Goal: Navigation & Orientation: Find specific page/section

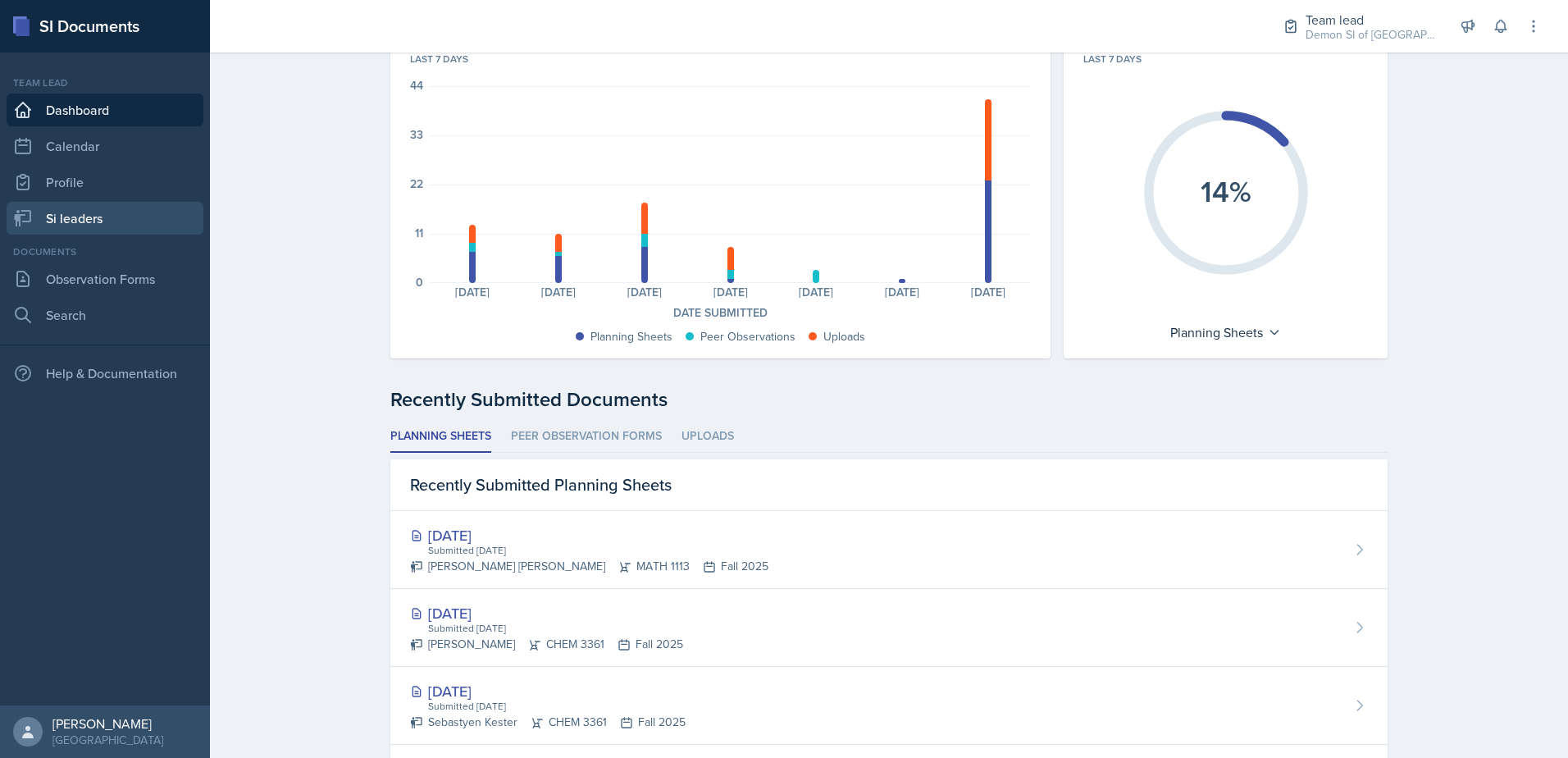
scroll to position [82, 0]
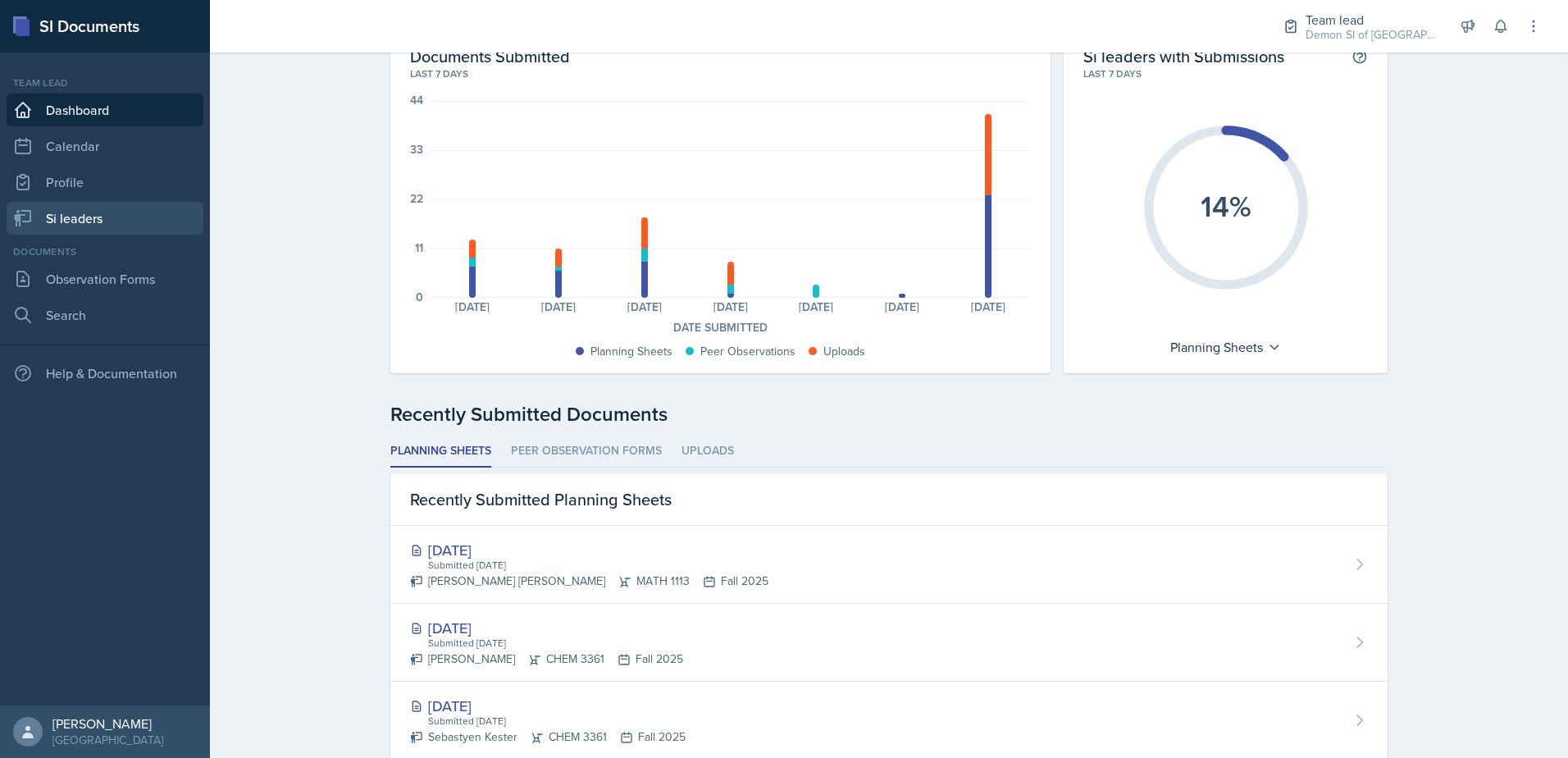
click at [103, 213] on link "Si leaders" at bounding box center [105, 218] width 197 height 33
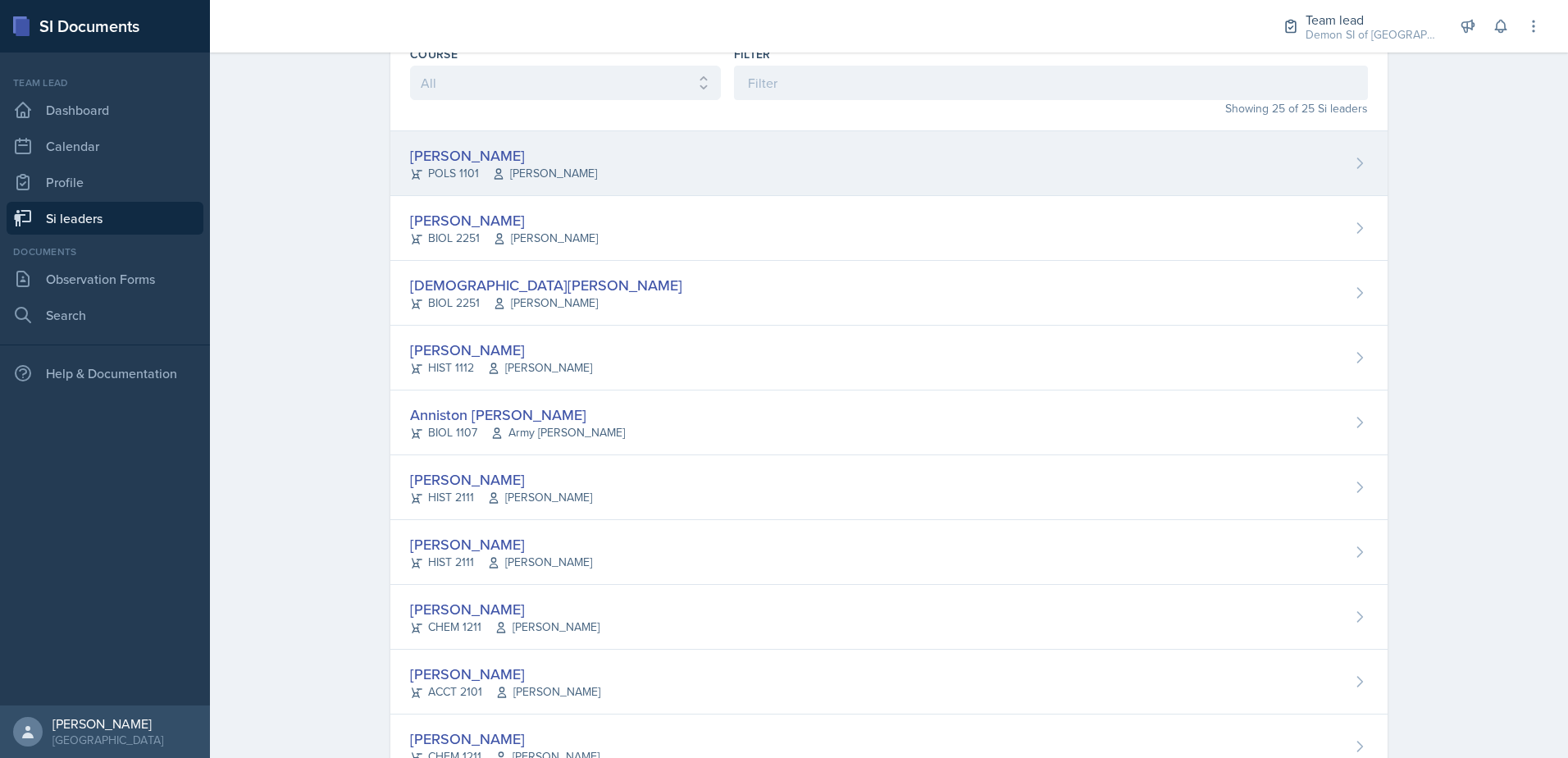
click at [537, 133] on div "Malk Almimar POLS 1101 [PERSON_NAME]" at bounding box center [889, 163] width 997 height 65
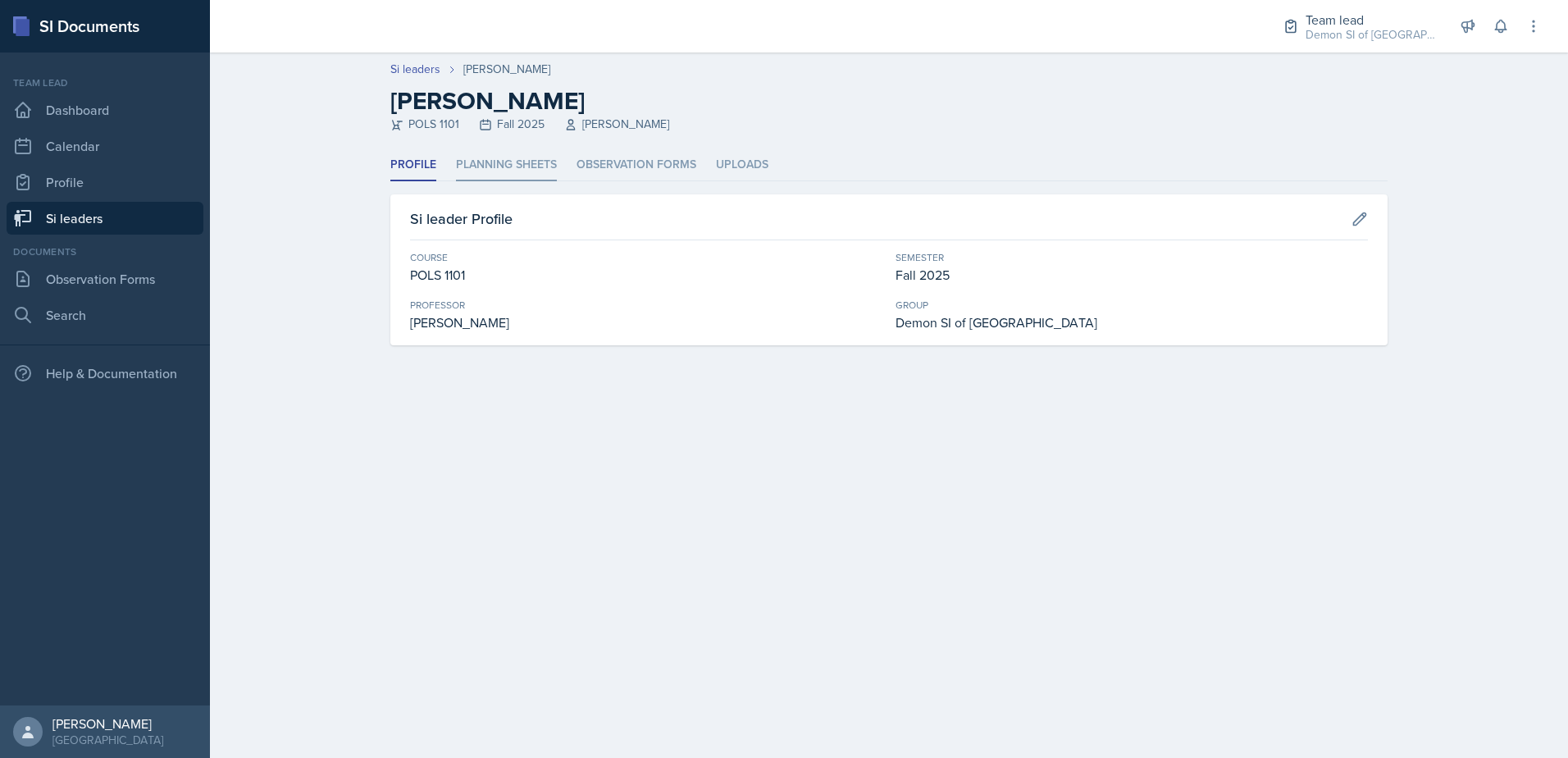
click at [527, 163] on li "Planning Sheets" at bounding box center [506, 165] width 101 height 32
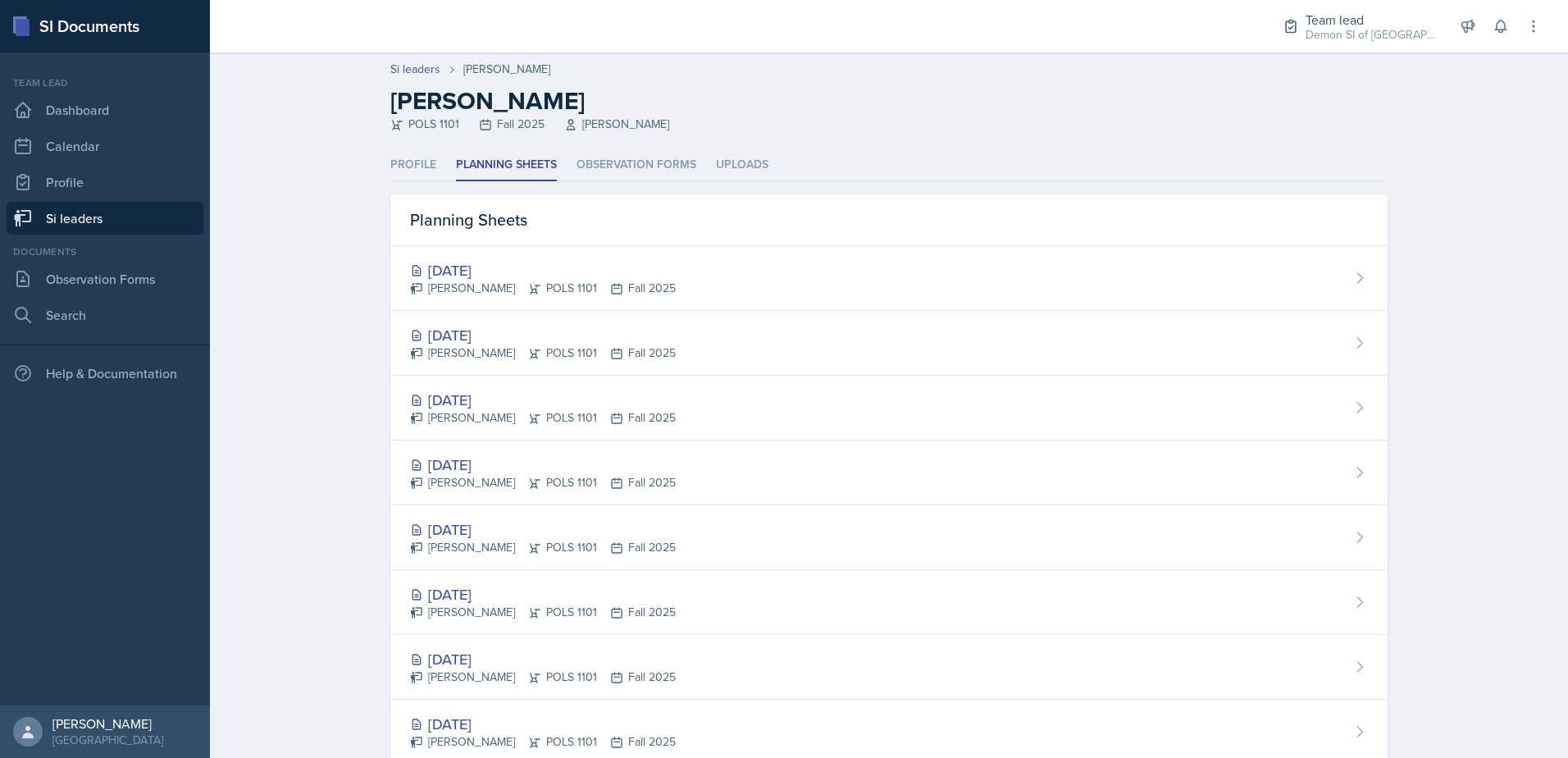
click at [90, 215] on link "Si leaders" at bounding box center [105, 218] width 197 height 33
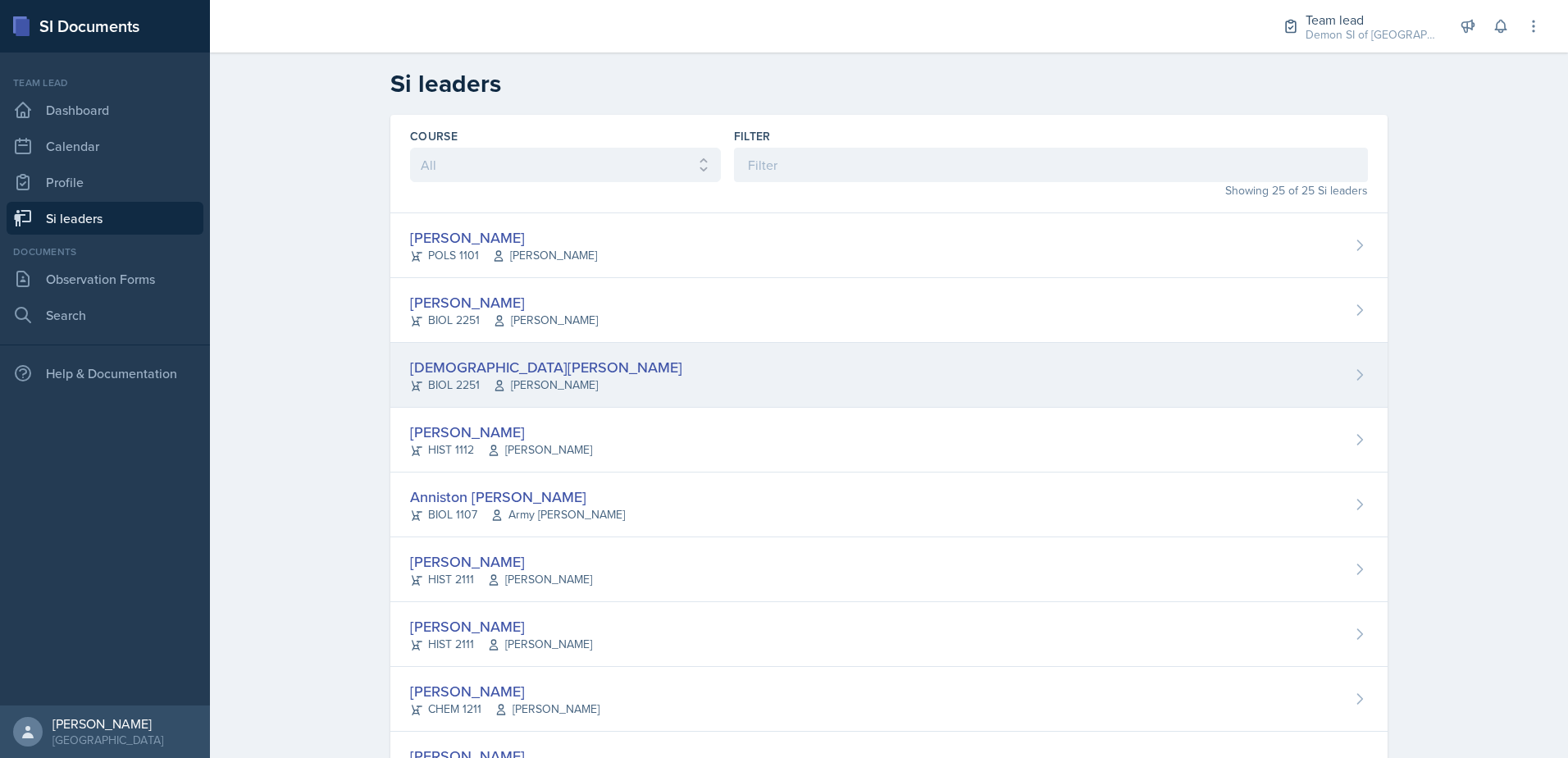
click at [500, 362] on div "[DEMOGRAPHIC_DATA][PERSON_NAME]" at bounding box center [546, 366] width 272 height 22
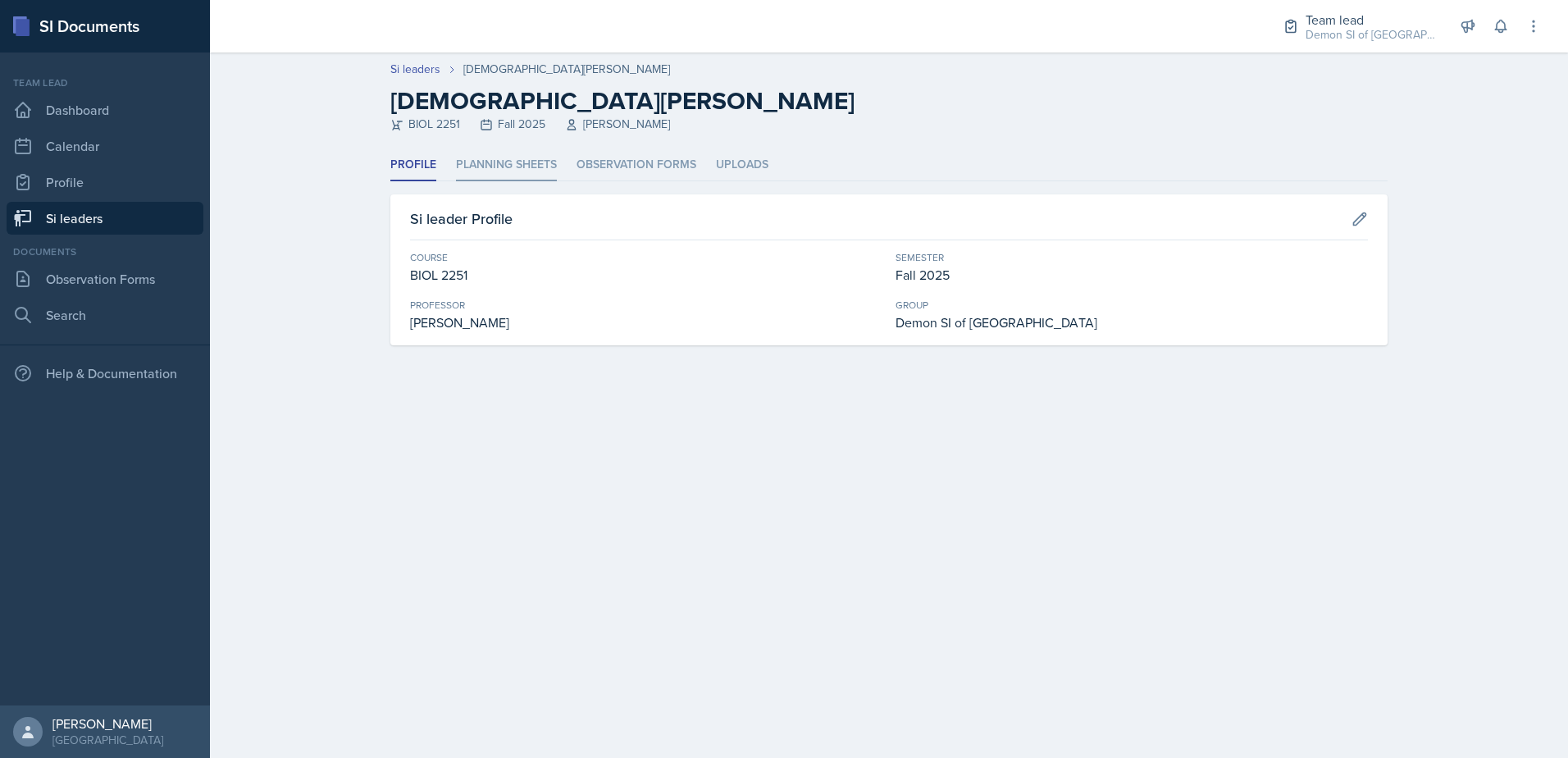
click at [523, 169] on li "Planning Sheets" at bounding box center [506, 165] width 101 height 32
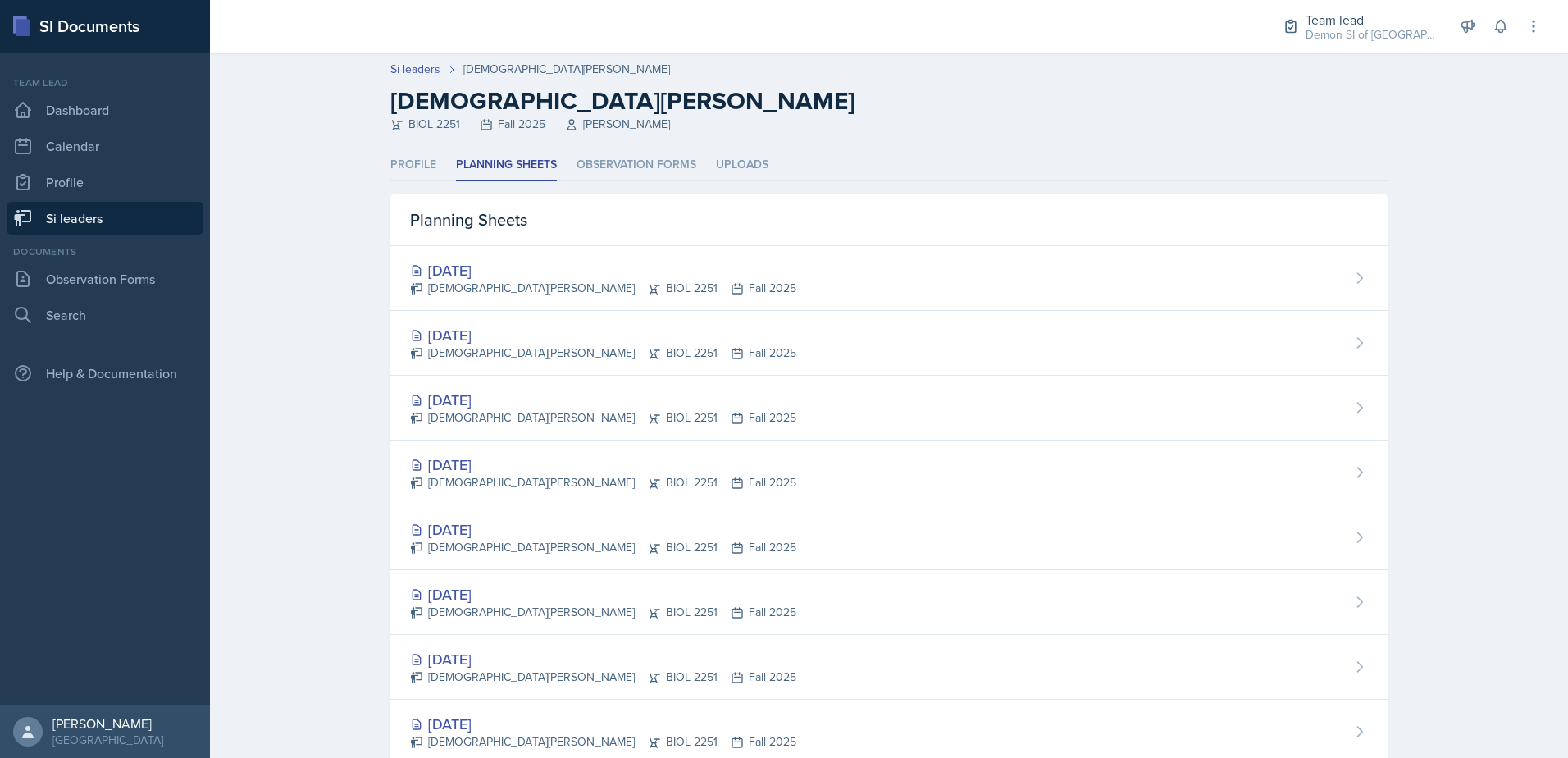
click at [183, 225] on link "Si leaders" at bounding box center [105, 218] width 197 height 33
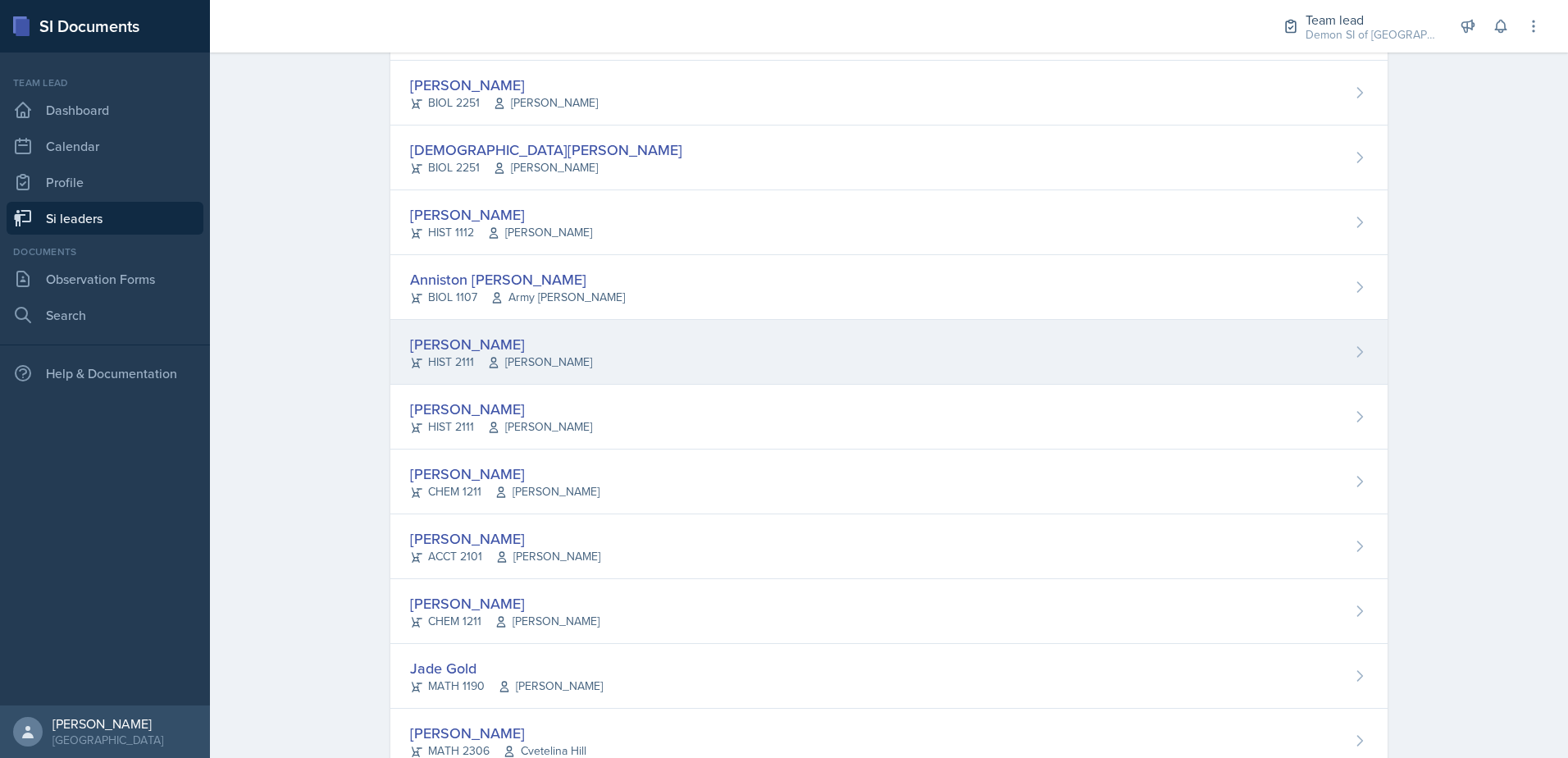
scroll to position [328, 0]
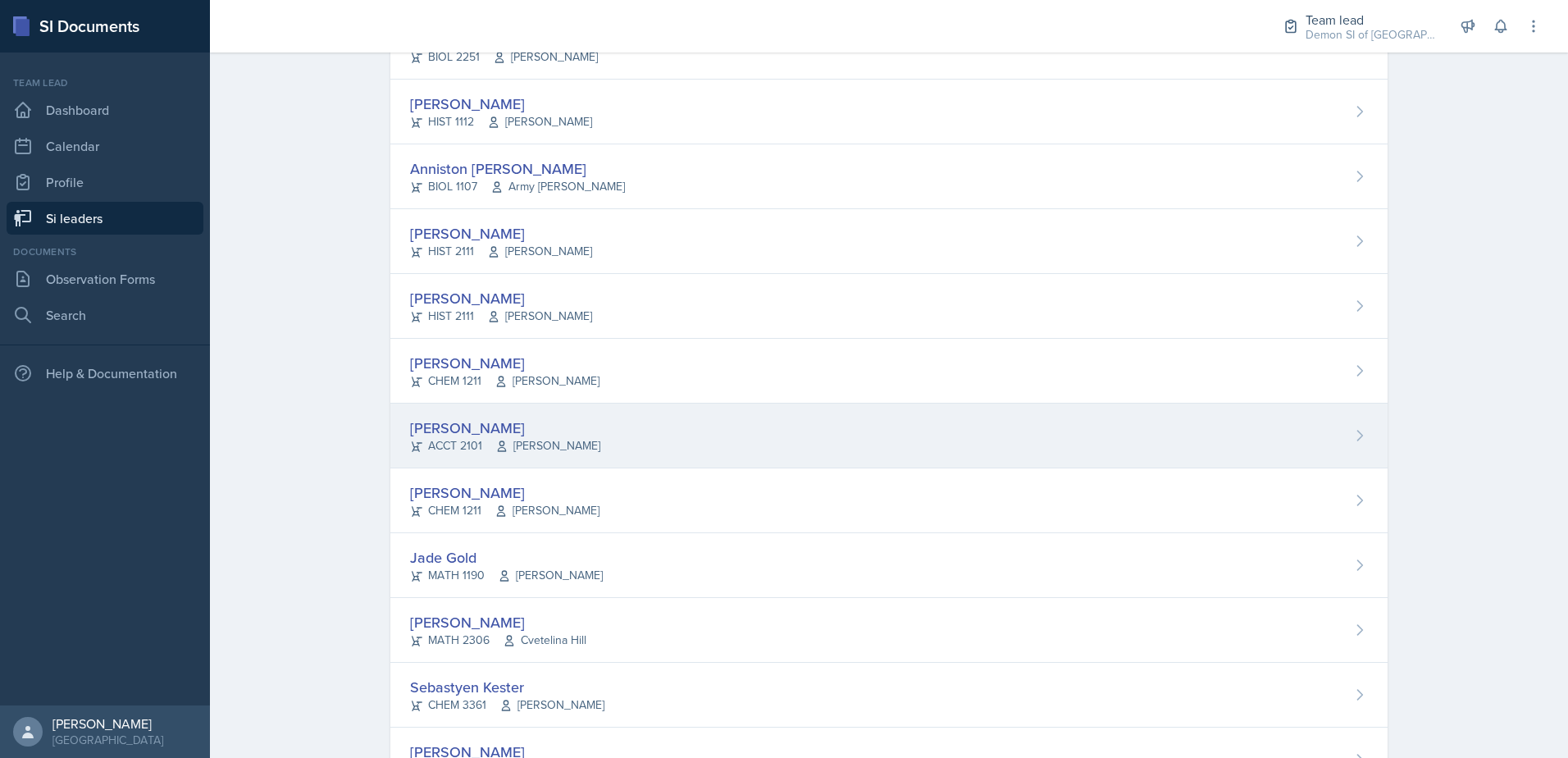
click at [479, 430] on div "[PERSON_NAME]" at bounding box center [504, 427] width 190 height 22
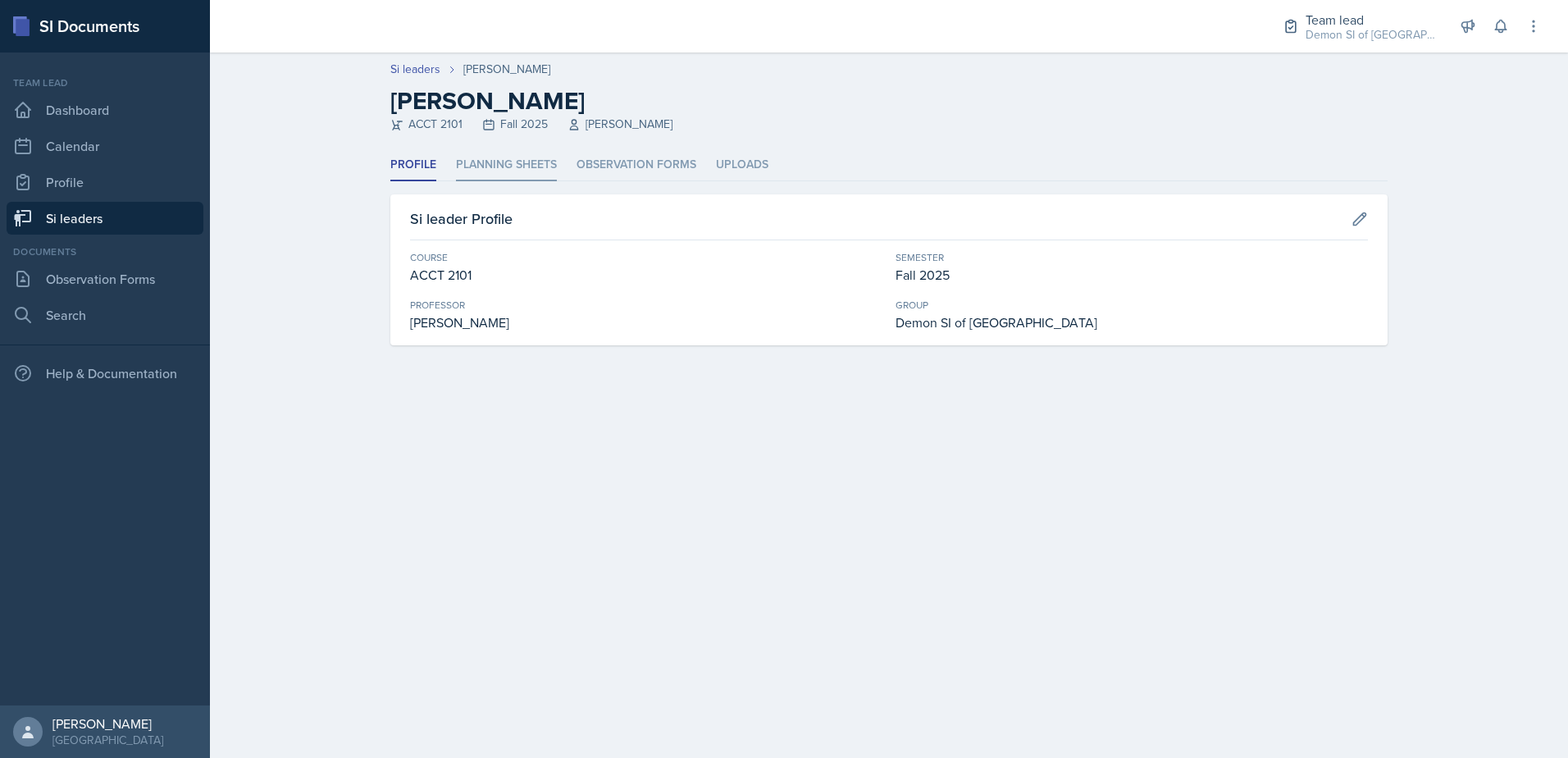
click at [485, 168] on li "Planning Sheets" at bounding box center [506, 165] width 101 height 32
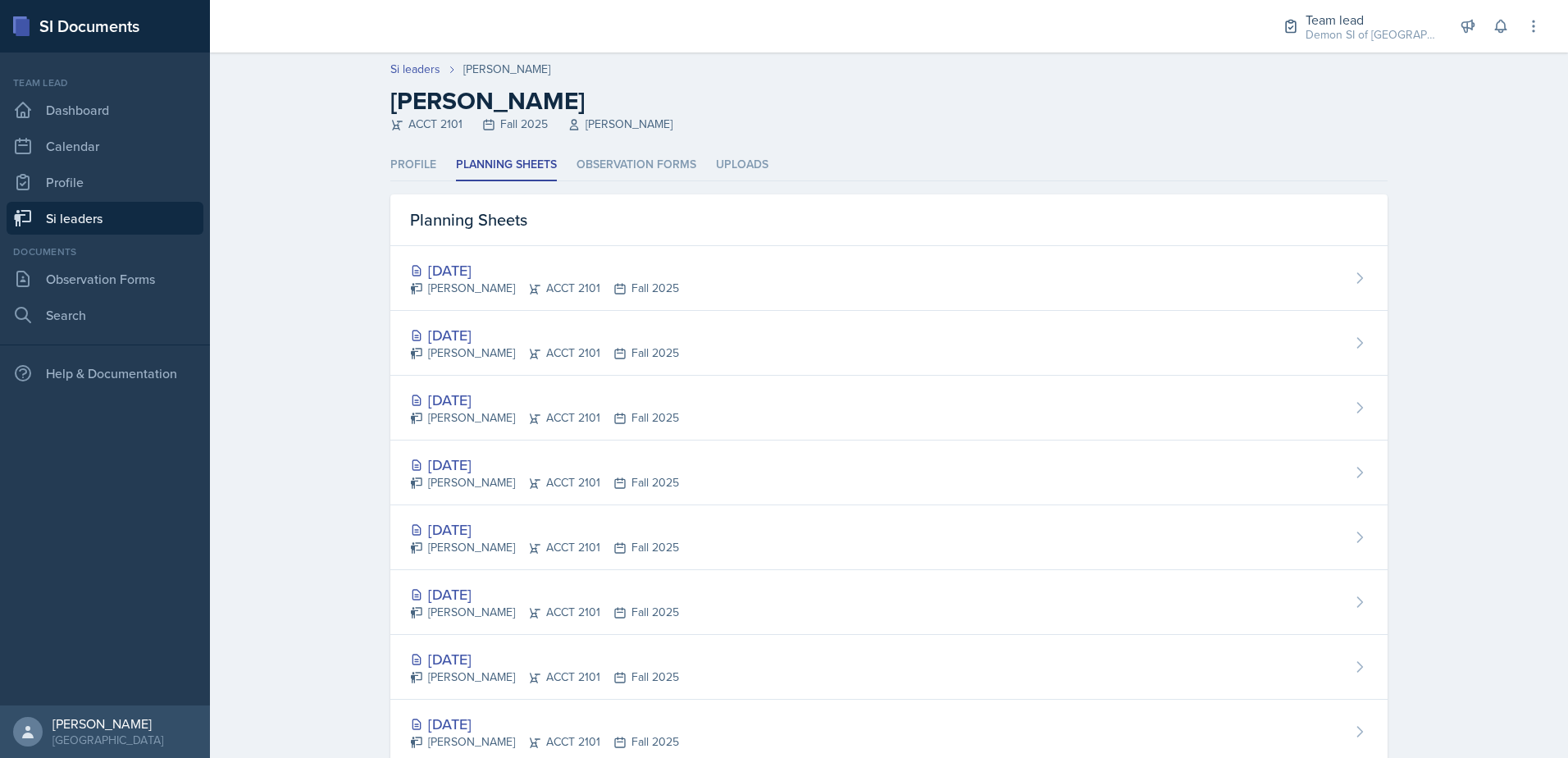
click at [77, 202] on link "Si leaders" at bounding box center [105, 218] width 197 height 33
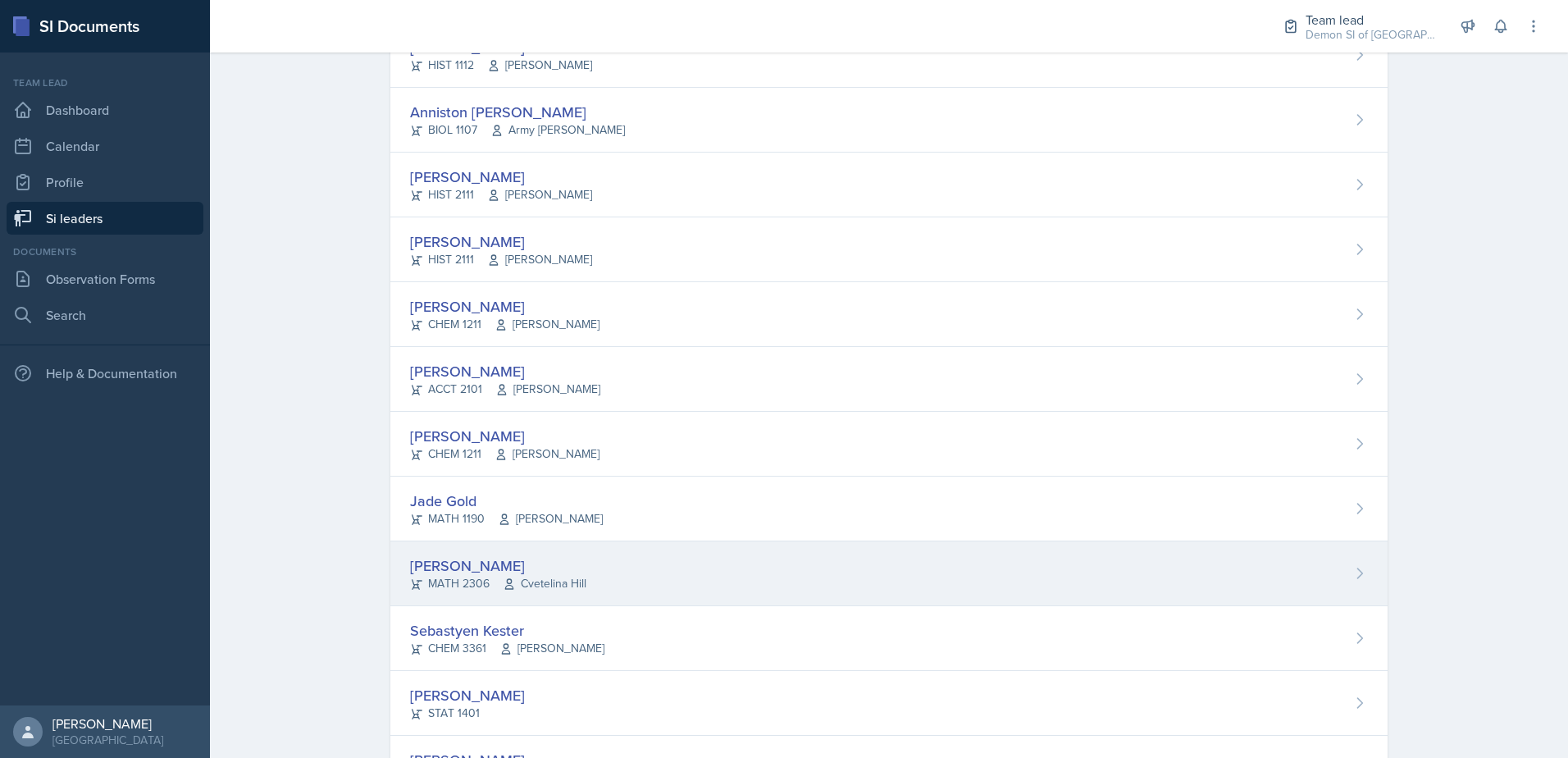
scroll to position [410, 0]
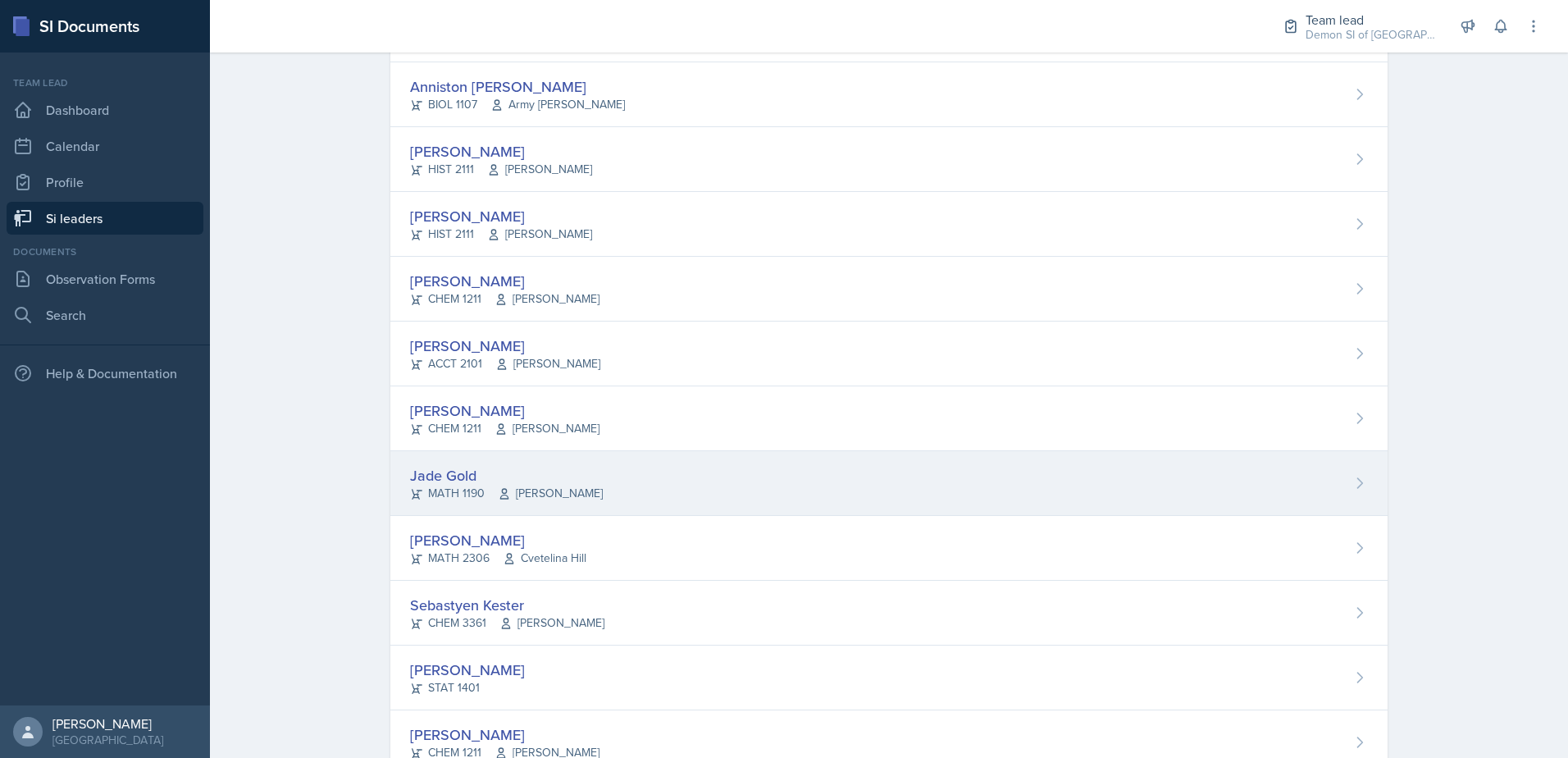
click at [451, 474] on div "Jade Gold" at bounding box center [506, 474] width 193 height 22
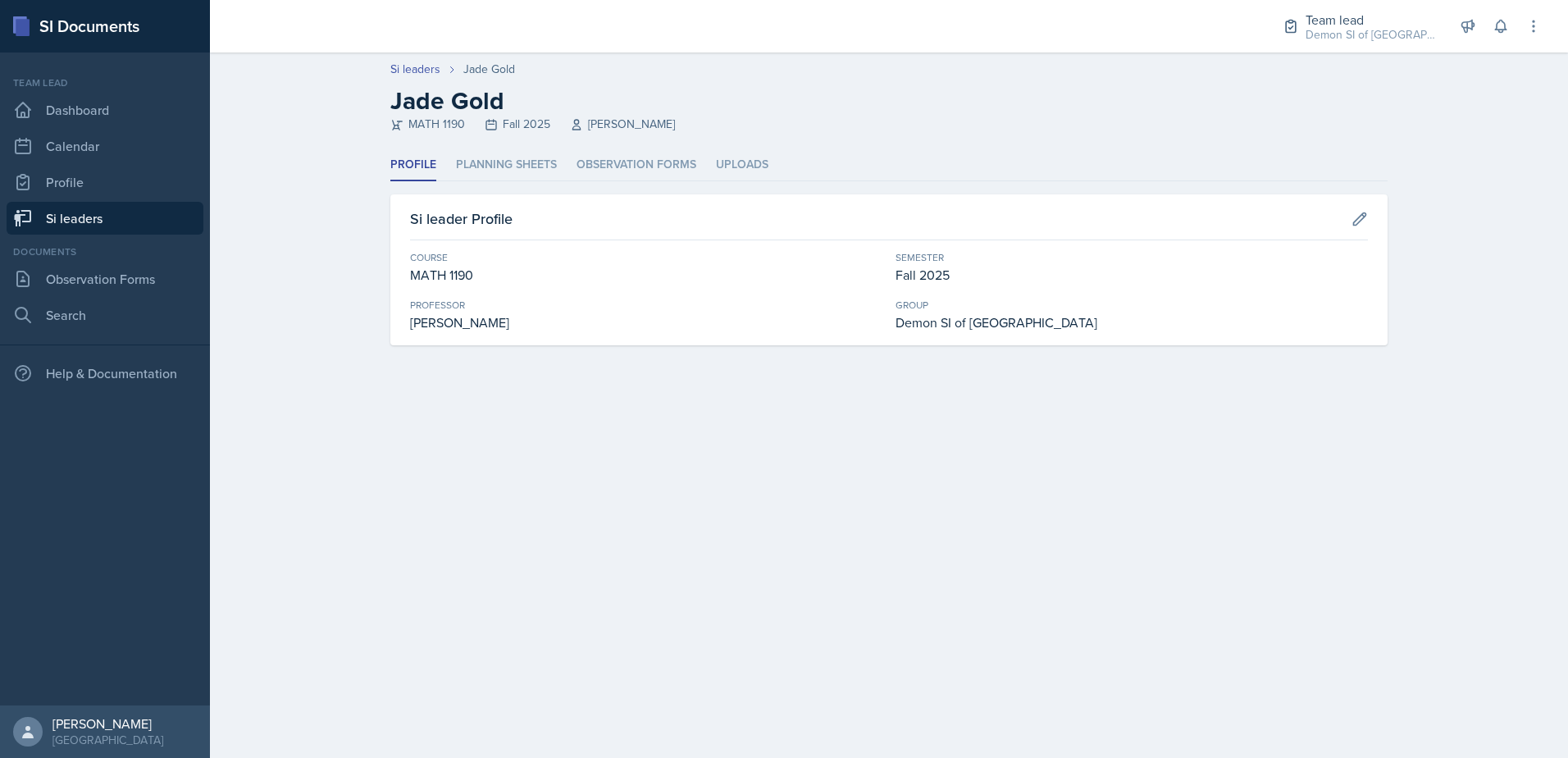
click at [482, 183] on div "Profile Planning Sheets Observation Forms Uploads Profile Planning Sheets Obser…" at bounding box center [889, 247] width 997 height 196
click at [486, 171] on li "Planning Sheets" at bounding box center [506, 165] width 101 height 32
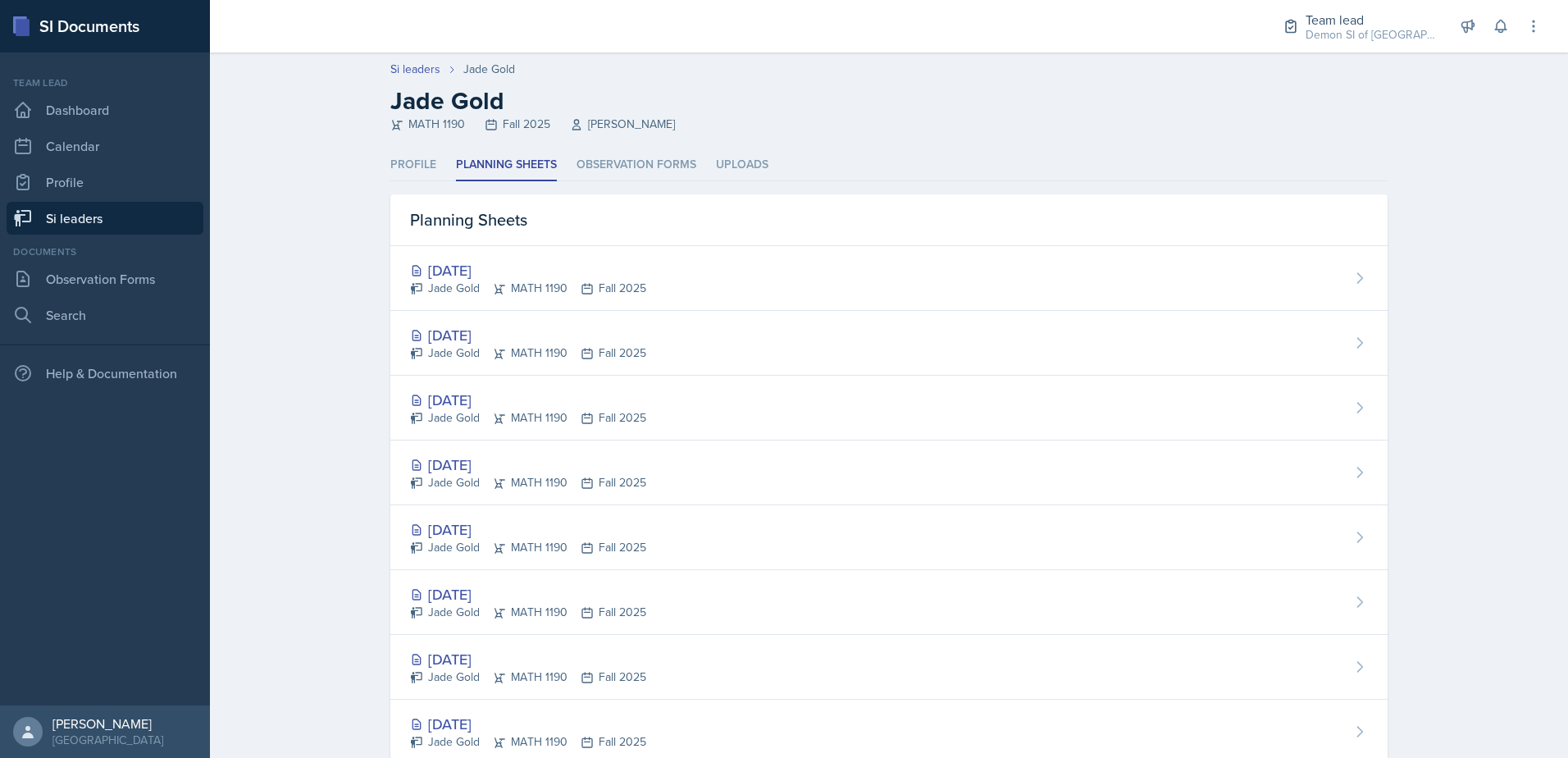
click at [163, 203] on link "Si leaders" at bounding box center [105, 218] width 197 height 33
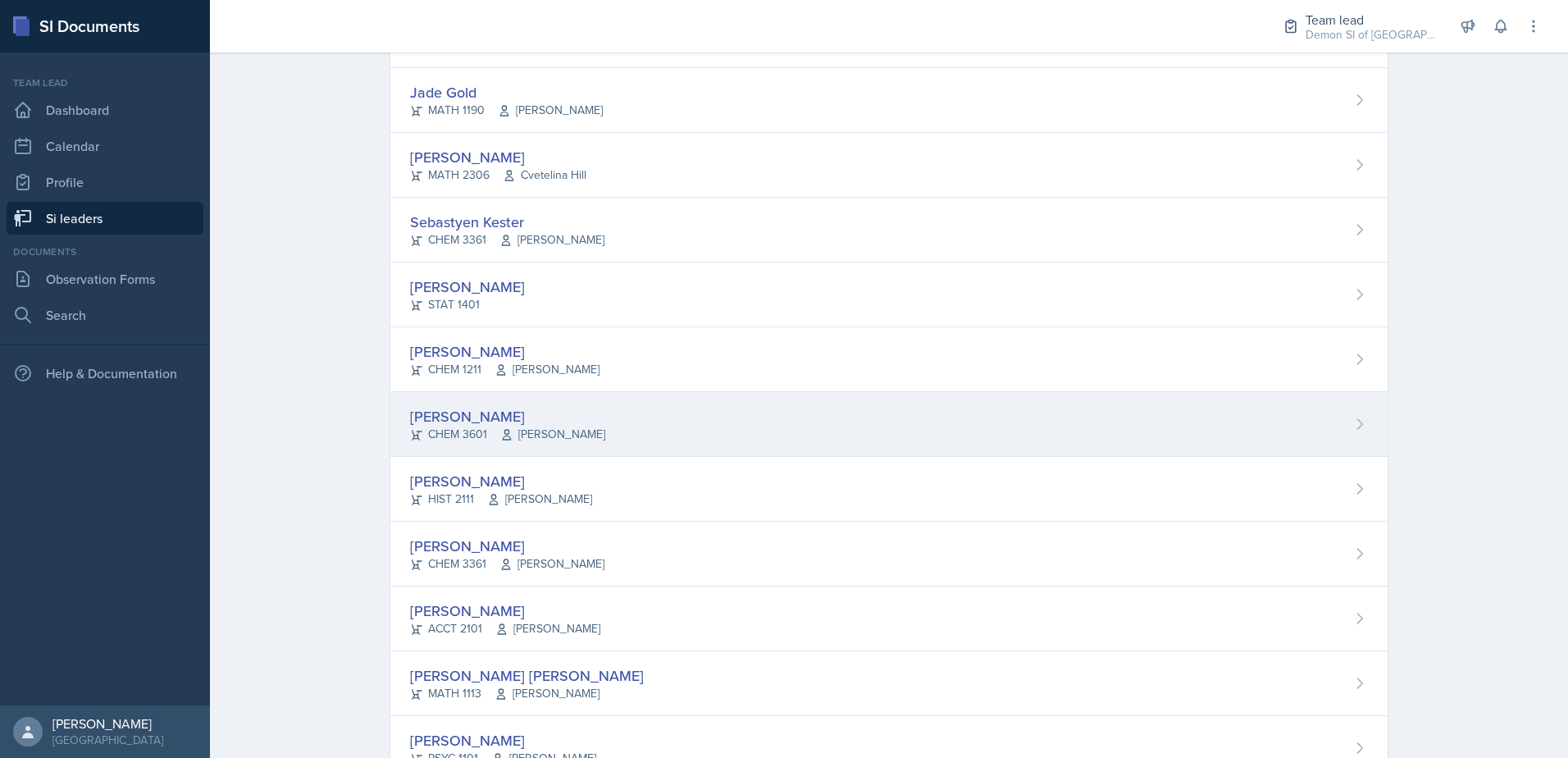
scroll to position [820, 0]
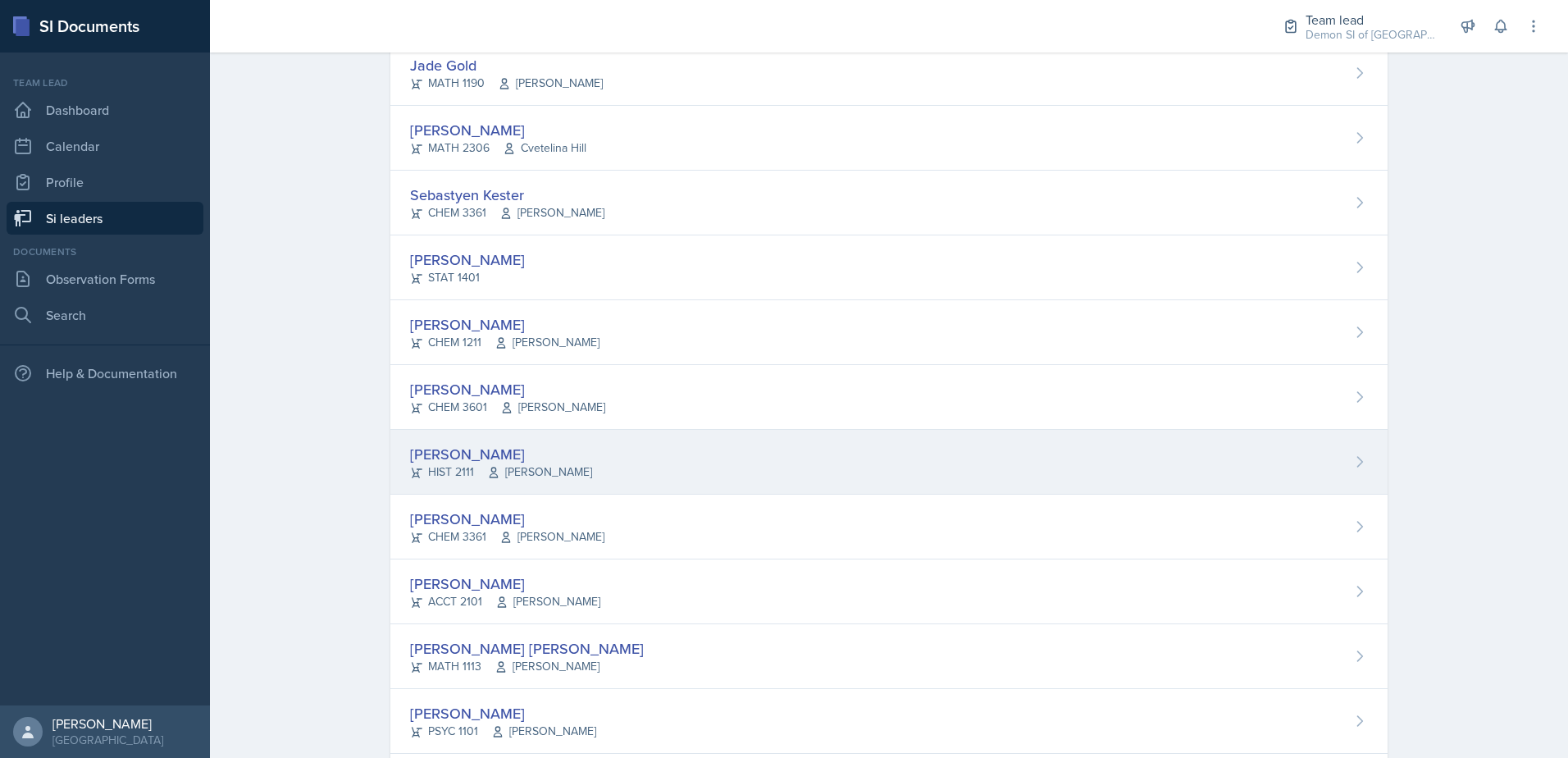
click at [528, 484] on div "[PERSON_NAME] HIST 2111 [PERSON_NAME]" at bounding box center [889, 462] width 997 height 65
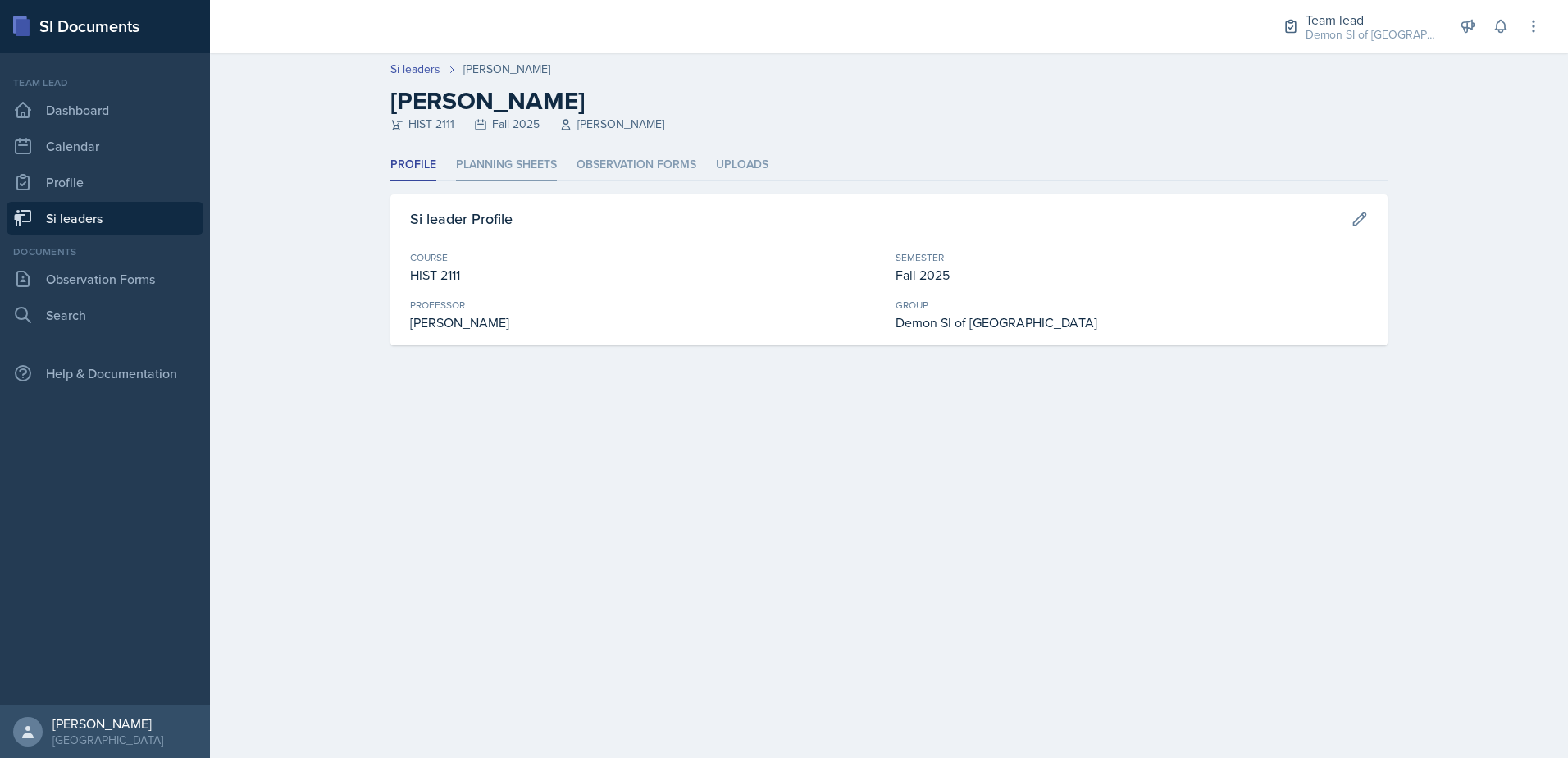
click at [500, 151] on li "Planning Sheets" at bounding box center [506, 165] width 101 height 32
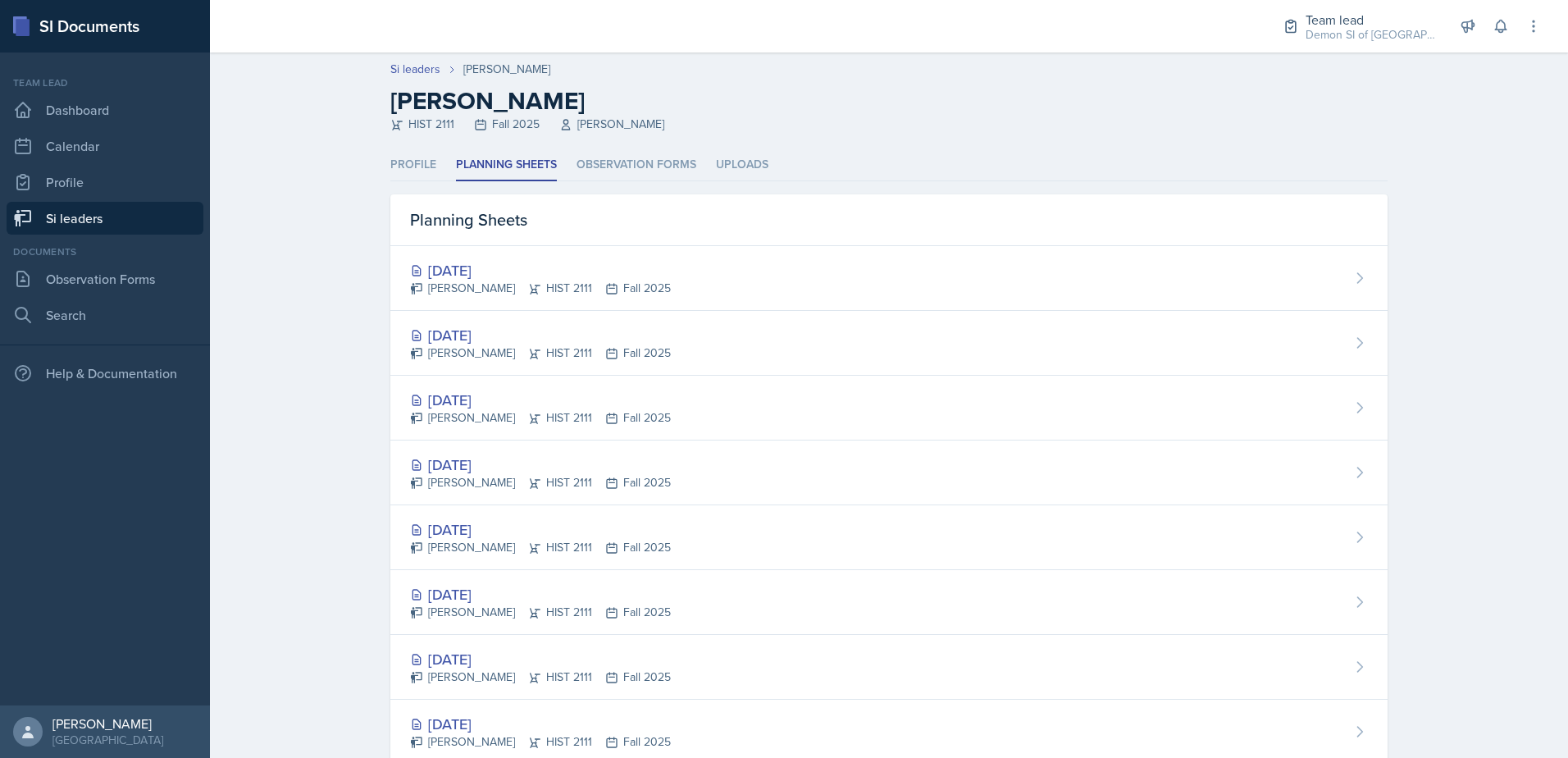
click at [110, 226] on link "Si leaders" at bounding box center [105, 218] width 197 height 33
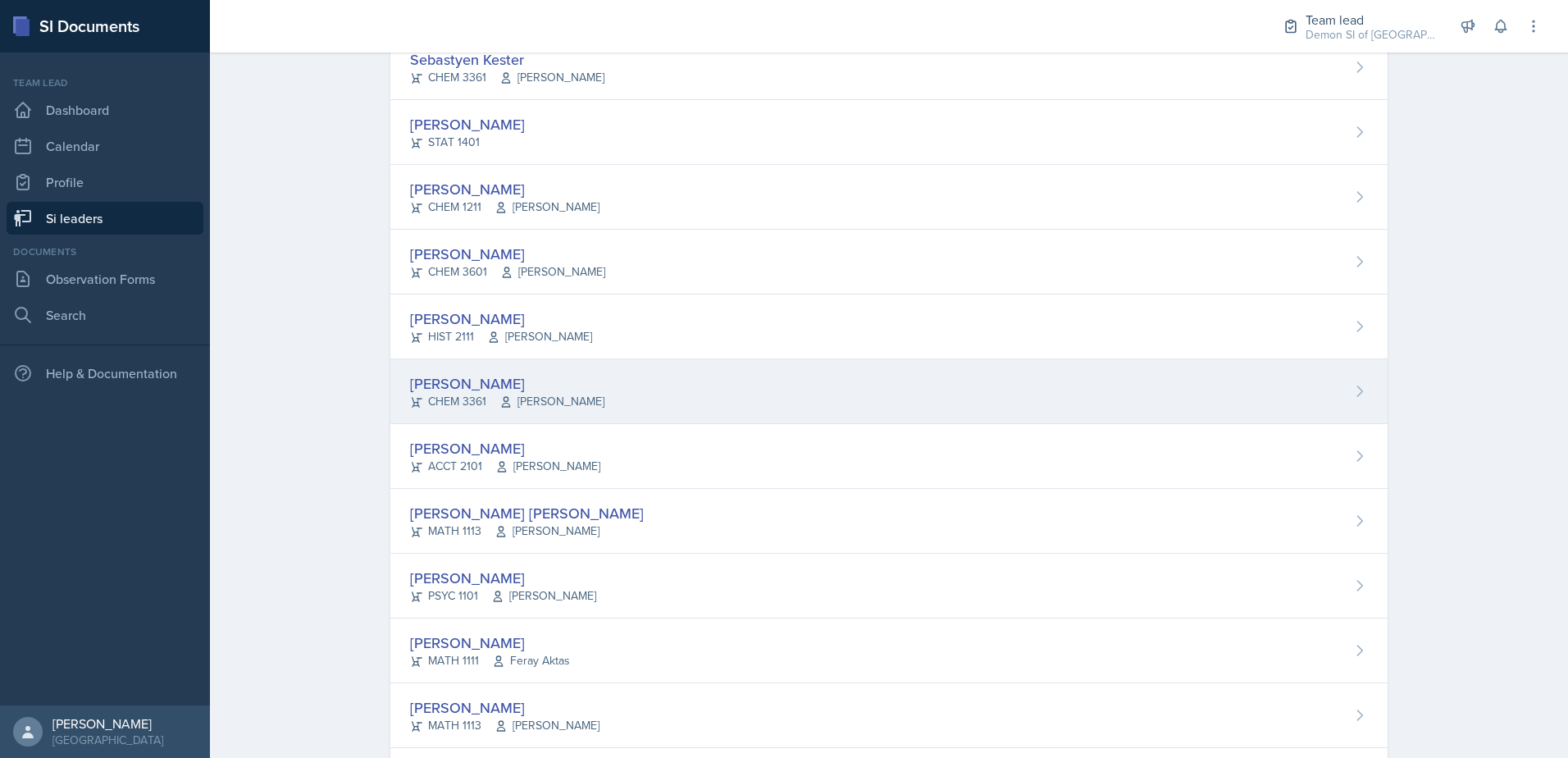
scroll to position [985, 0]
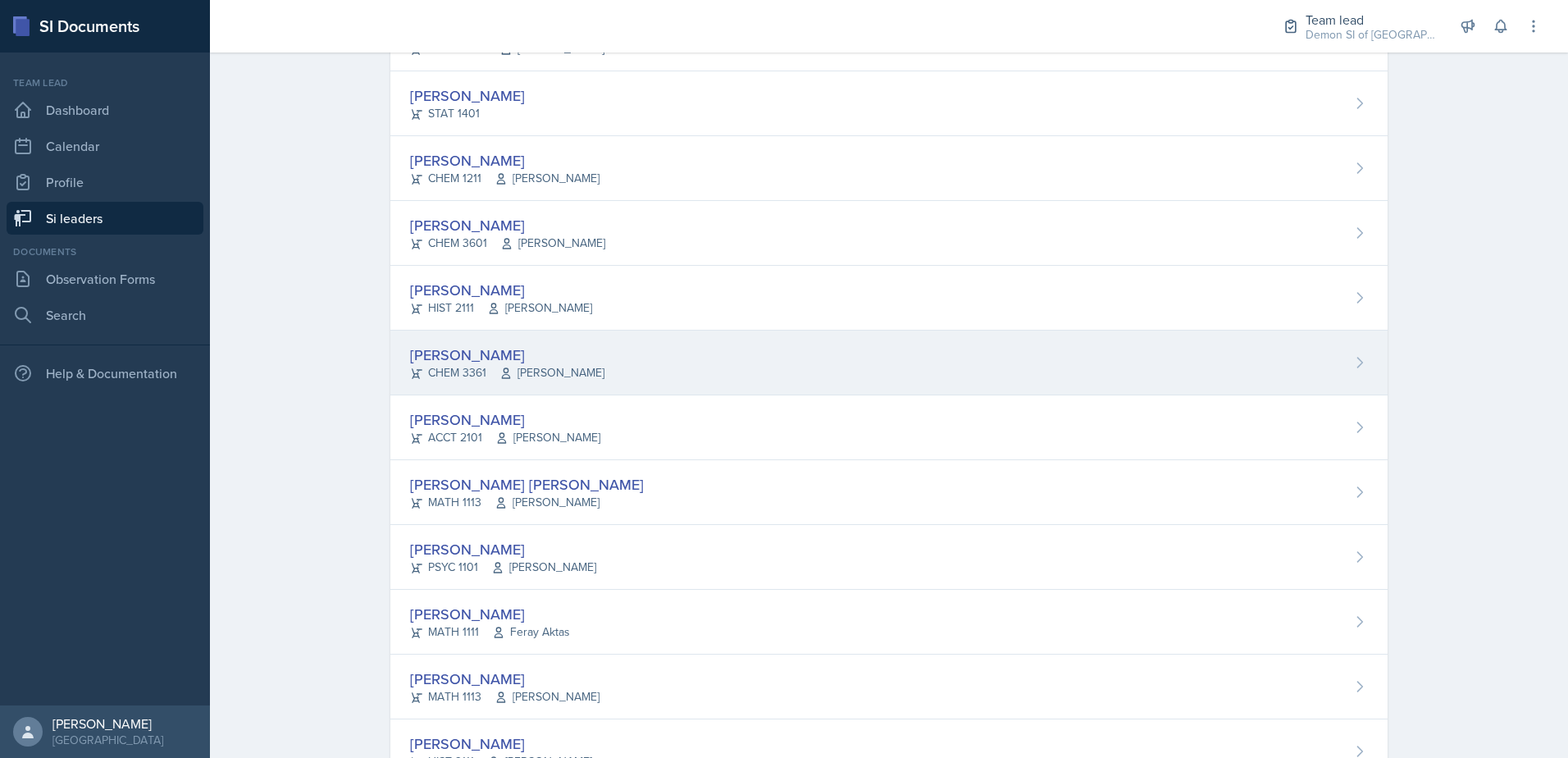
click at [455, 367] on div "CHEM 3361 [PERSON_NAME]" at bounding box center [507, 373] width 195 height 17
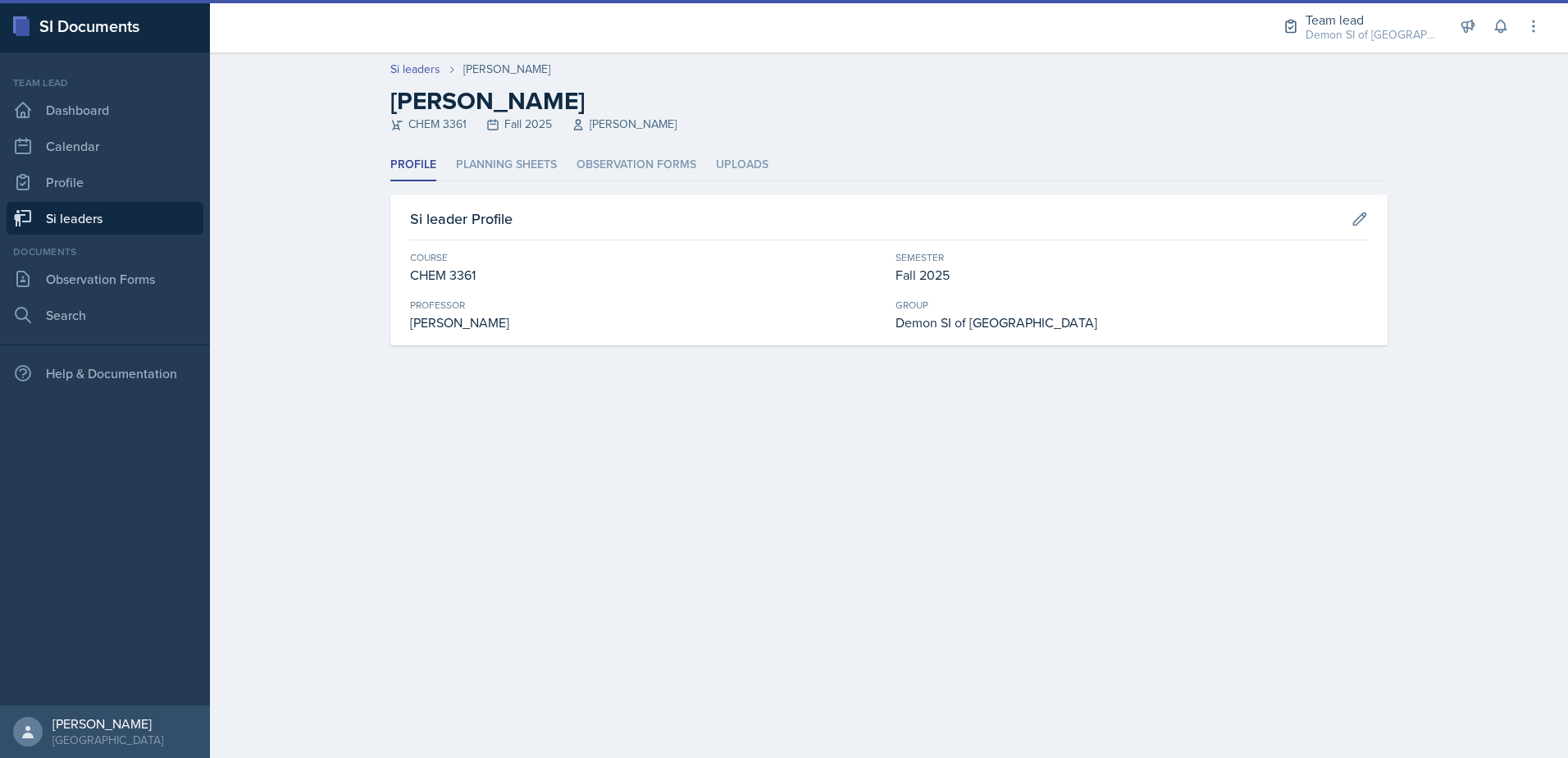
click at [102, 211] on link "Si leaders" at bounding box center [105, 218] width 197 height 33
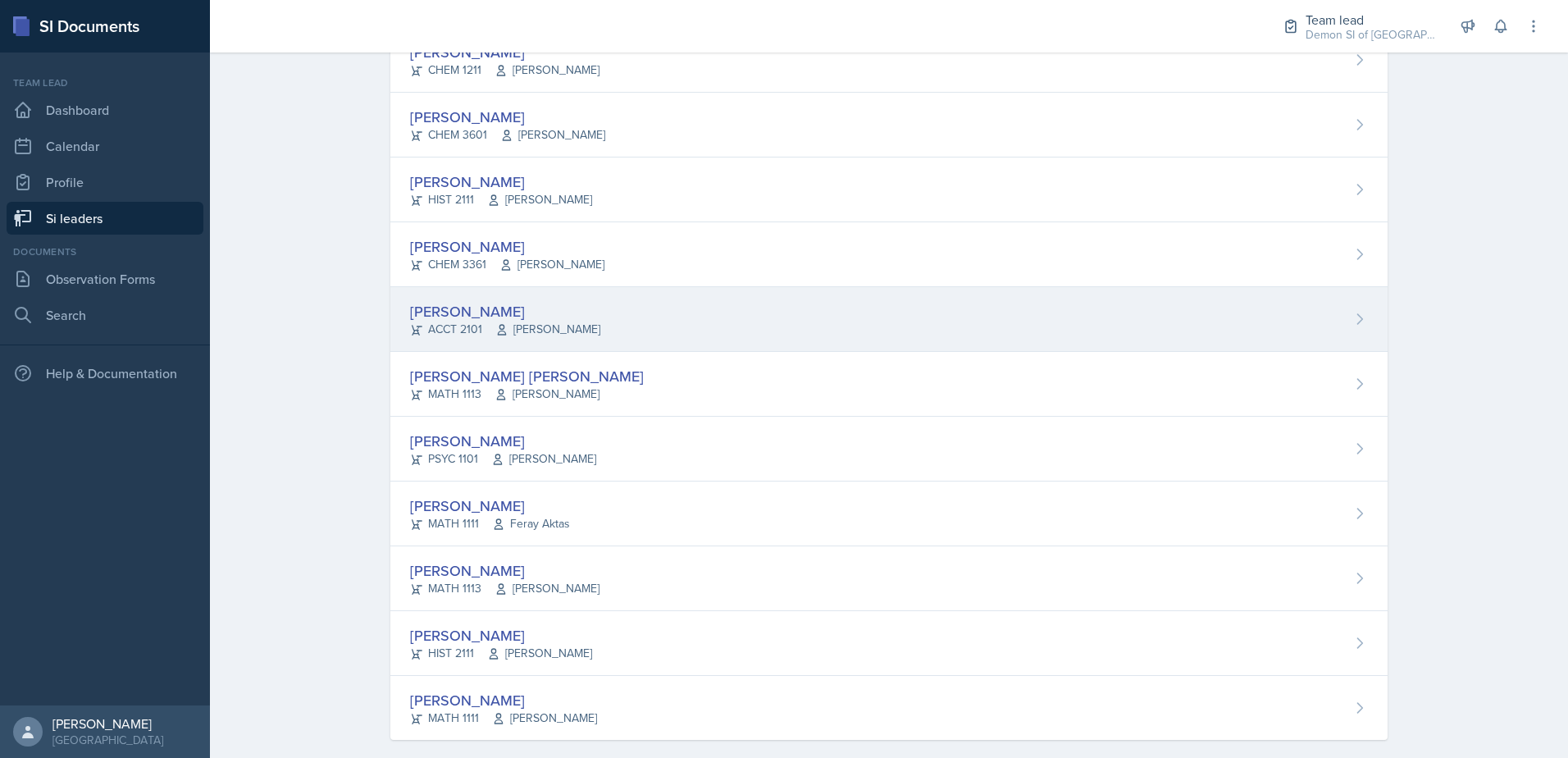
scroll to position [1114, 0]
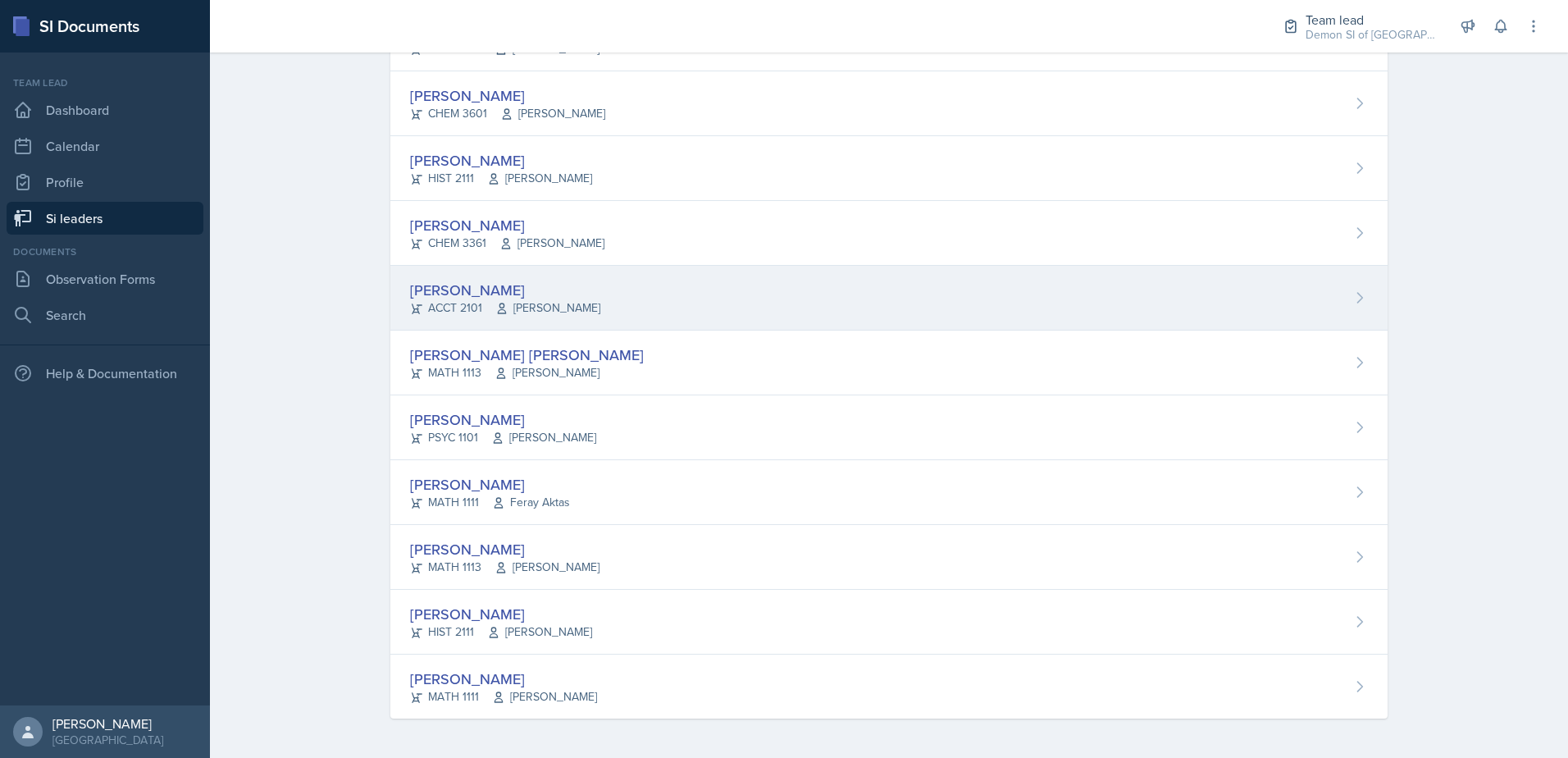
click at [593, 322] on div "[PERSON_NAME] ACCT 2101 [PERSON_NAME]" at bounding box center [889, 298] width 997 height 65
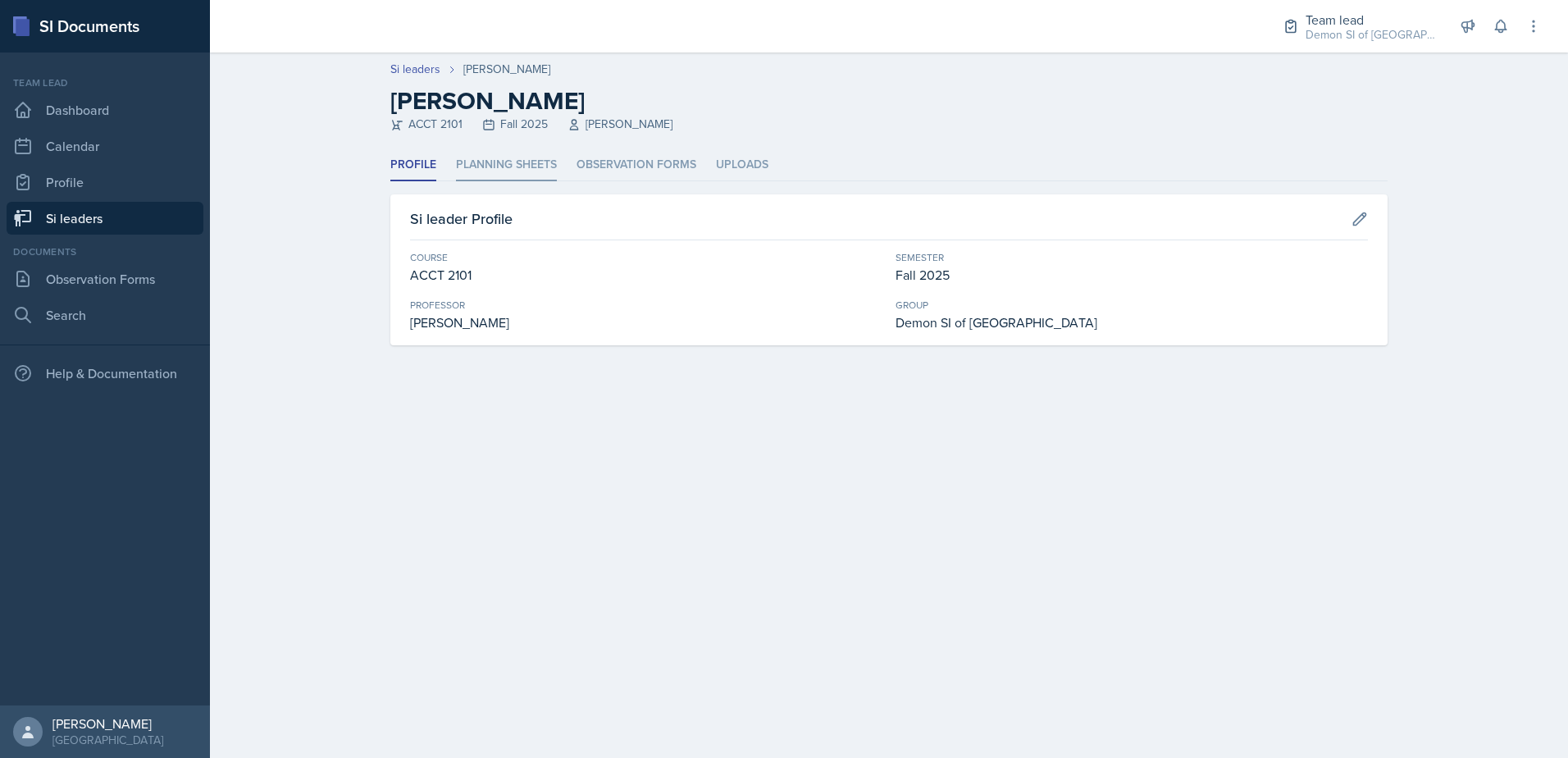
click at [499, 158] on li "Planning Sheets" at bounding box center [506, 165] width 101 height 32
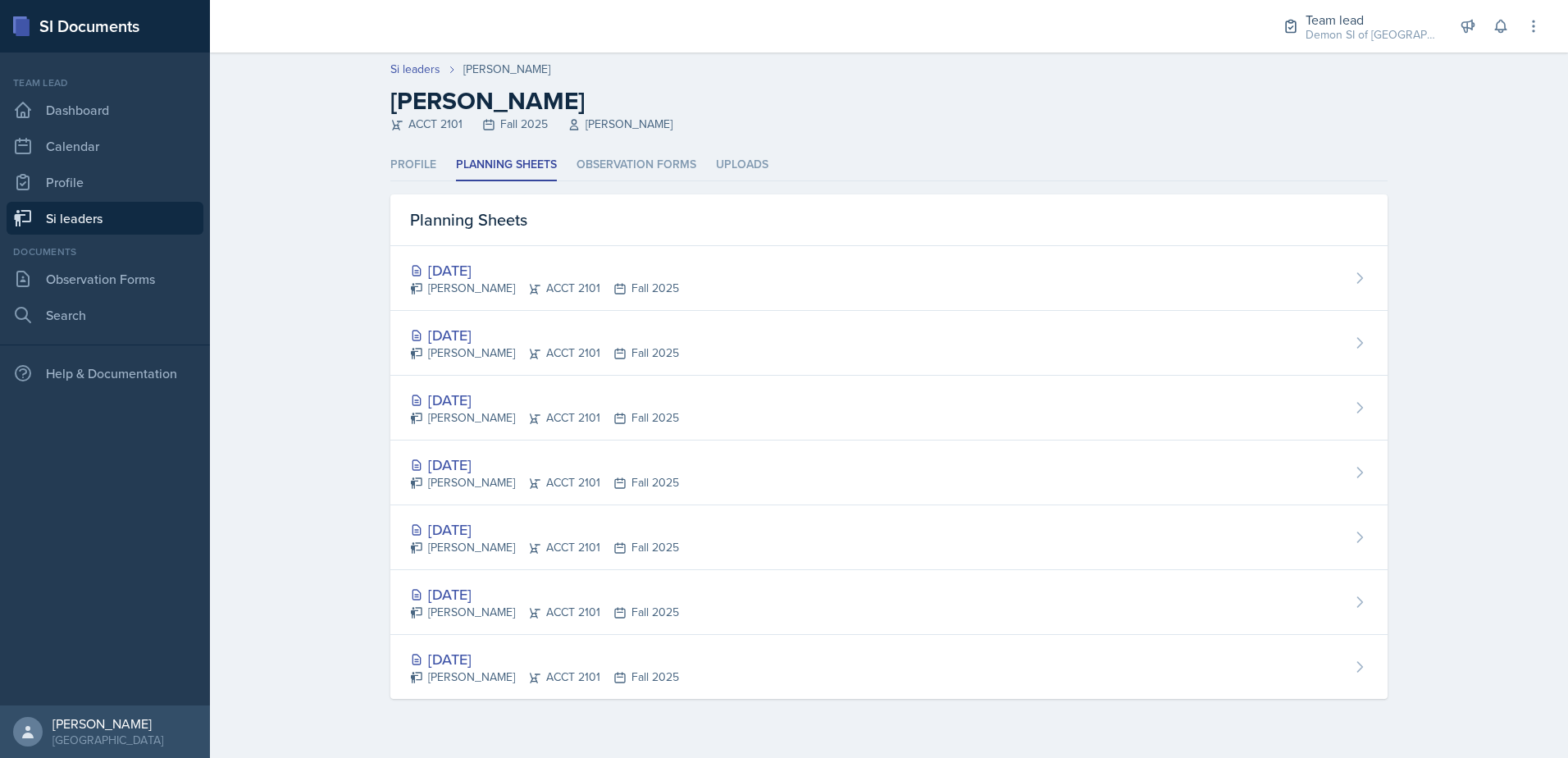
click at [79, 228] on link "Si leaders" at bounding box center [105, 218] width 197 height 33
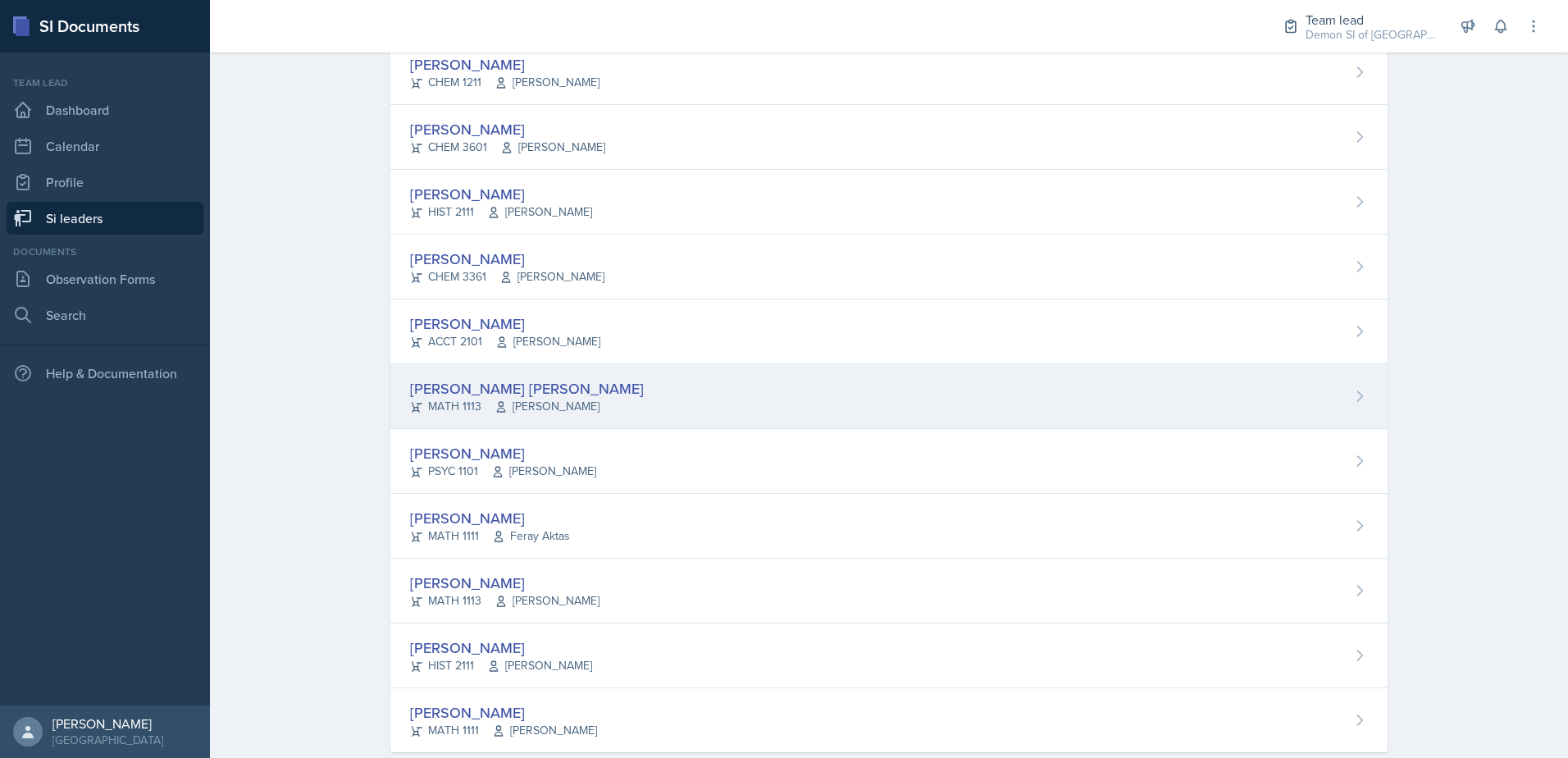
scroll to position [1114, 0]
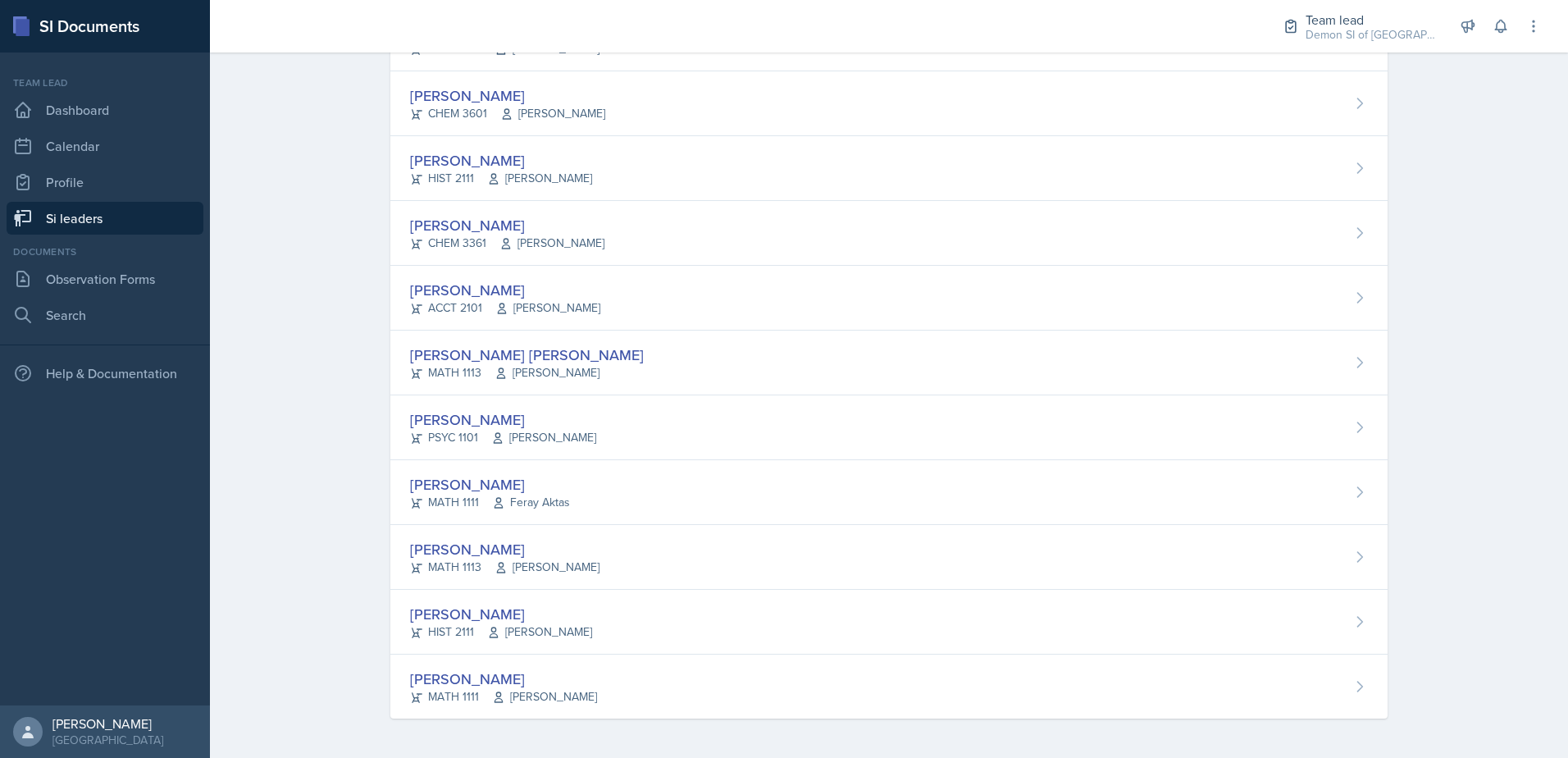
click at [468, 678] on div "[PERSON_NAME]" at bounding box center [503, 678] width 187 height 22
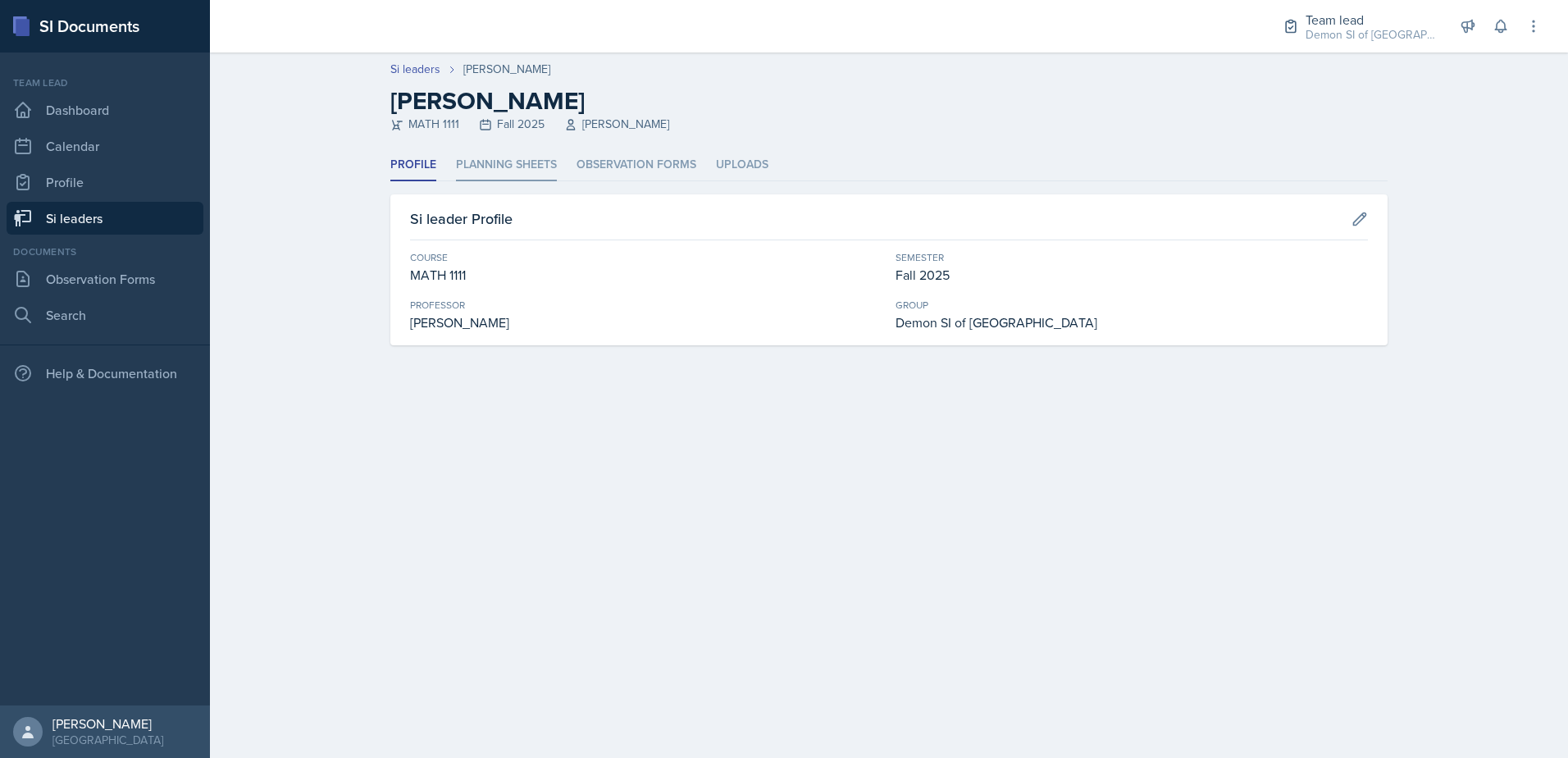
click at [512, 154] on li "Planning Sheets" at bounding box center [506, 165] width 101 height 32
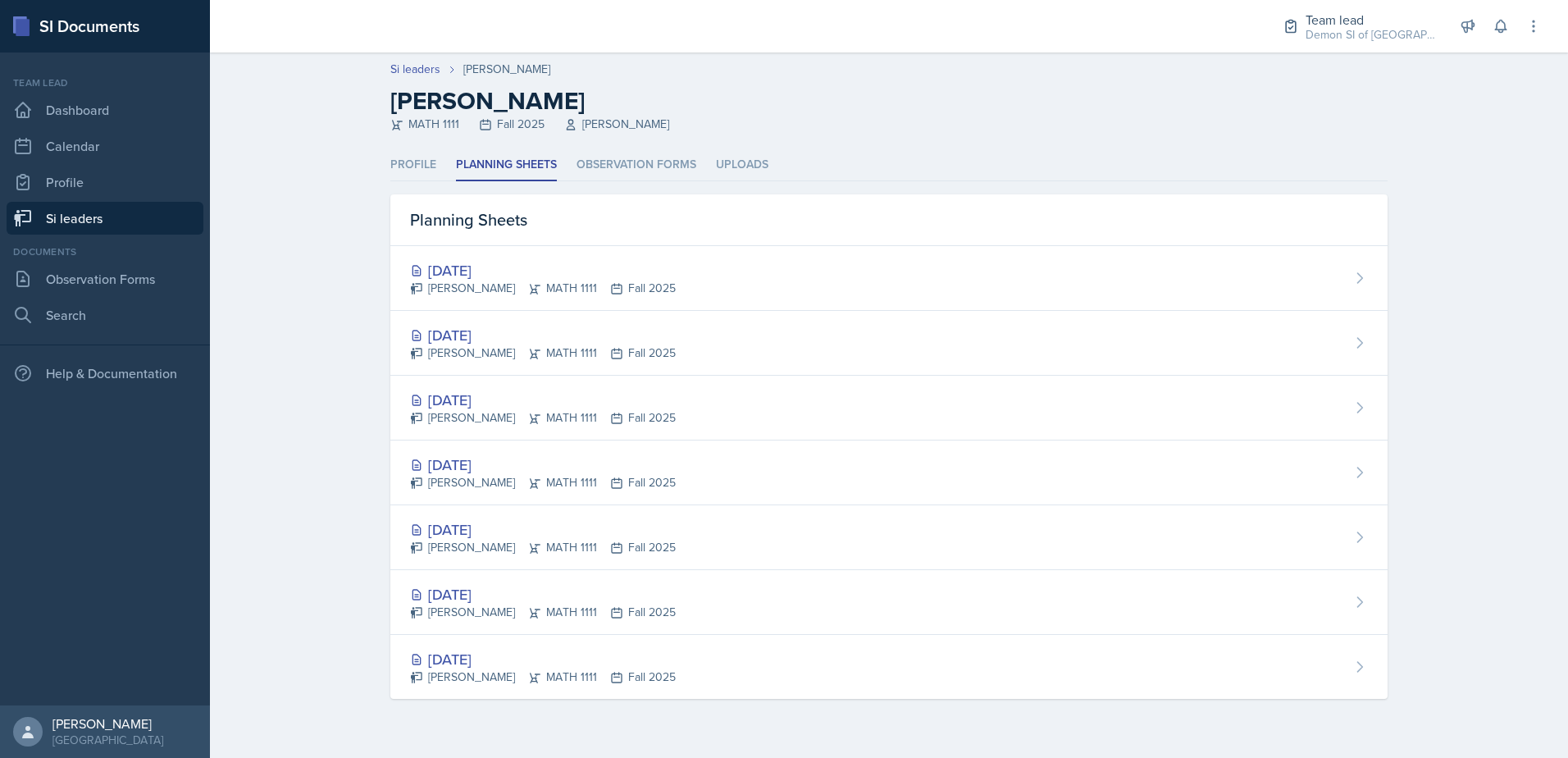
click at [183, 224] on link "Si leaders" at bounding box center [105, 218] width 197 height 33
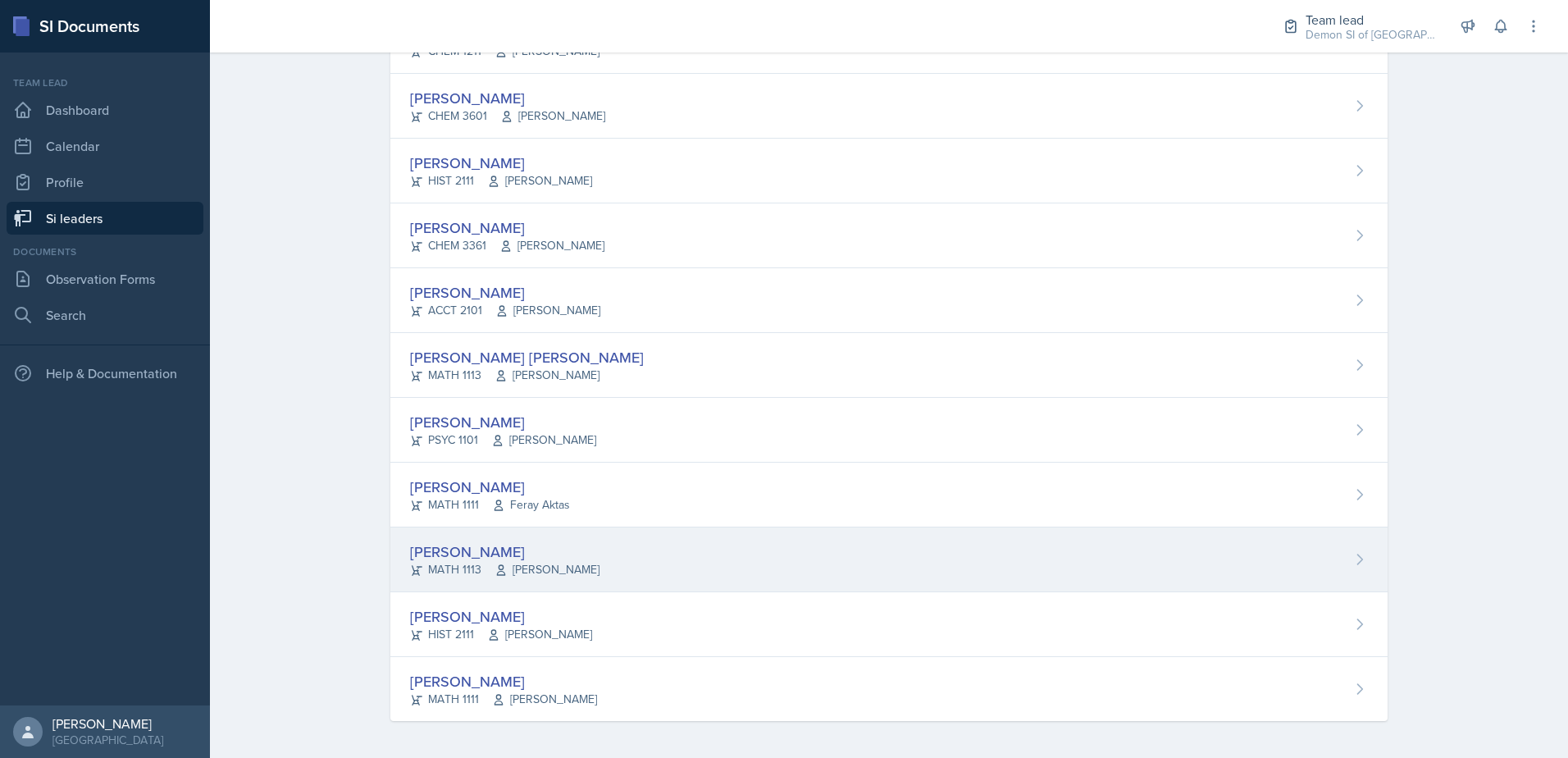
scroll to position [1114, 0]
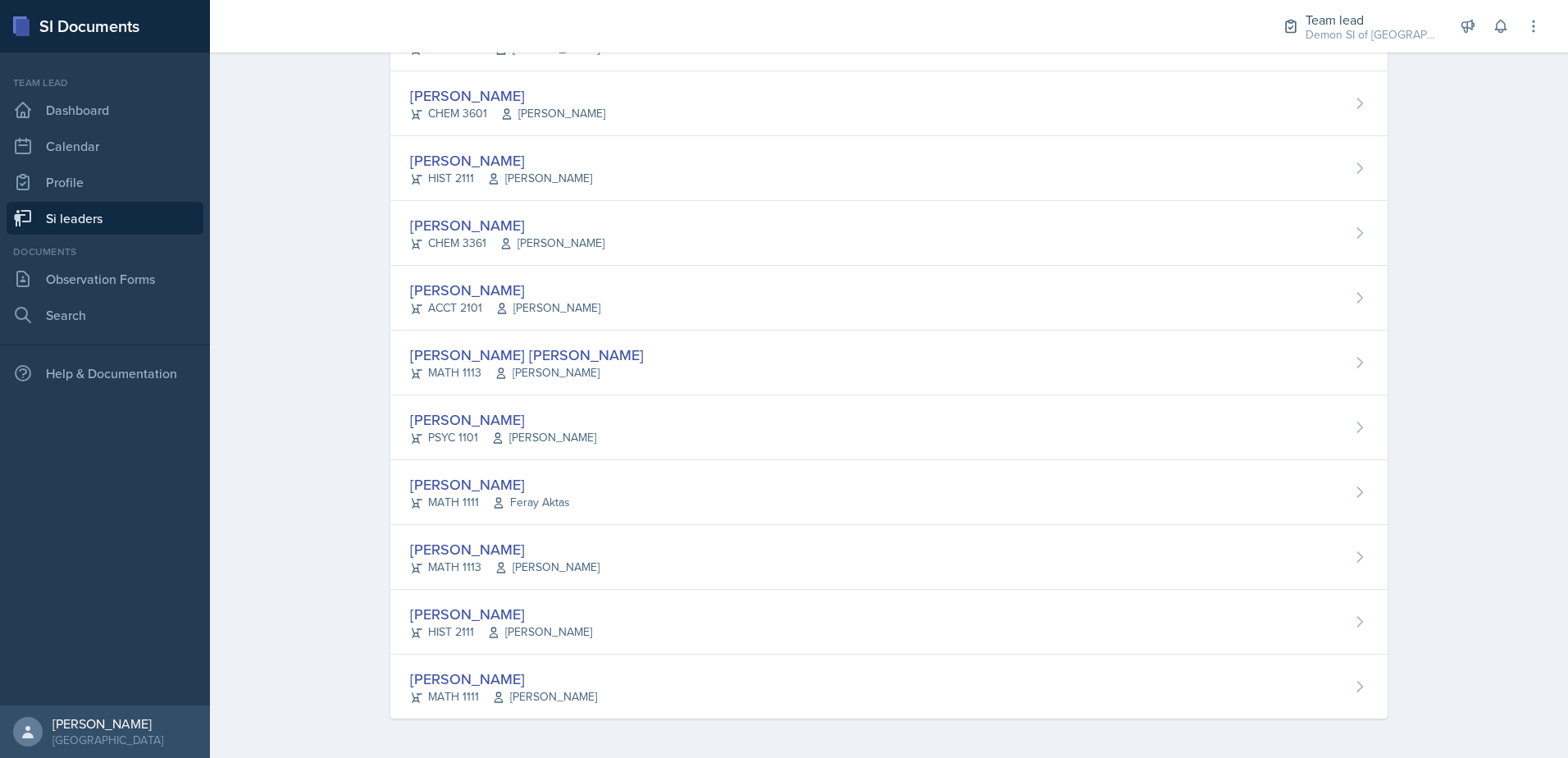
drag, startPoint x: 579, startPoint y: 473, endPoint x: 567, endPoint y: 452, distance: 24.2
click at [578, 473] on div "[PERSON_NAME] MATH 1111 Feray Aktas" at bounding box center [889, 492] width 997 height 65
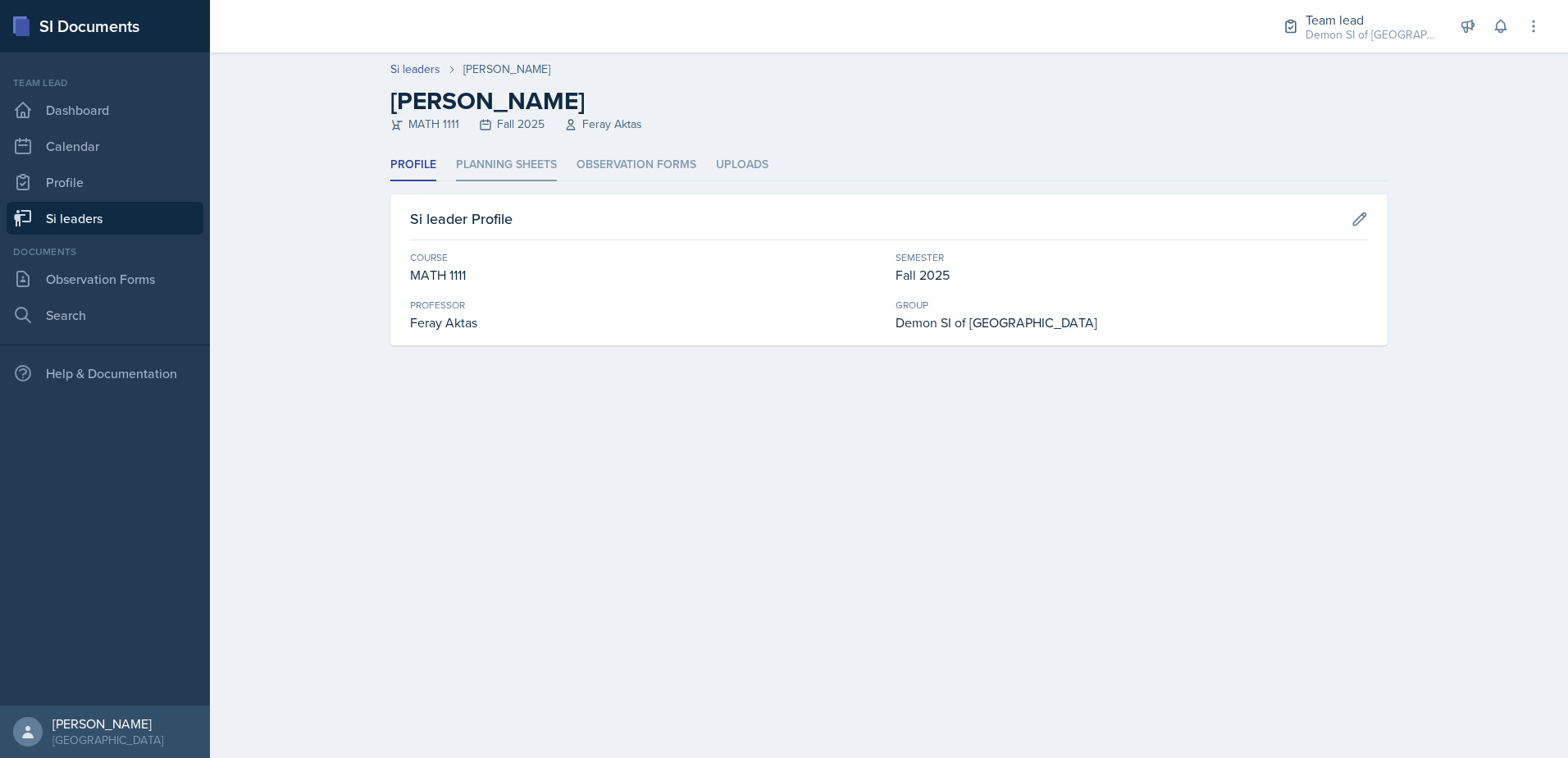
click at [507, 178] on li "Planning Sheets" at bounding box center [506, 165] width 101 height 32
